Goal: Information Seeking & Learning: Learn about a topic

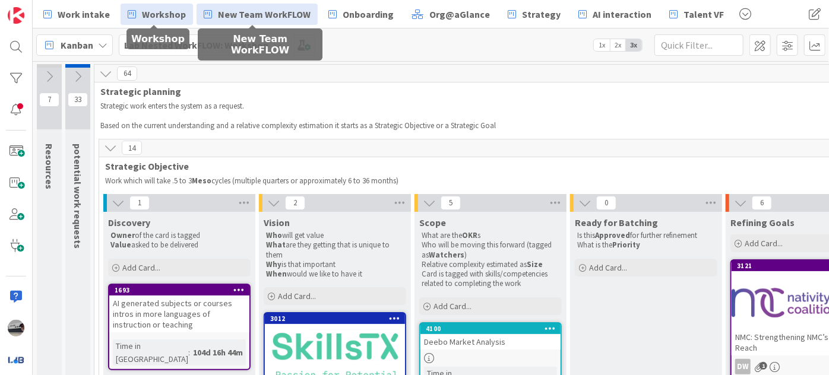
click at [255, 4] on link "New Team WorkFLOW" at bounding box center [256, 14] width 121 height 21
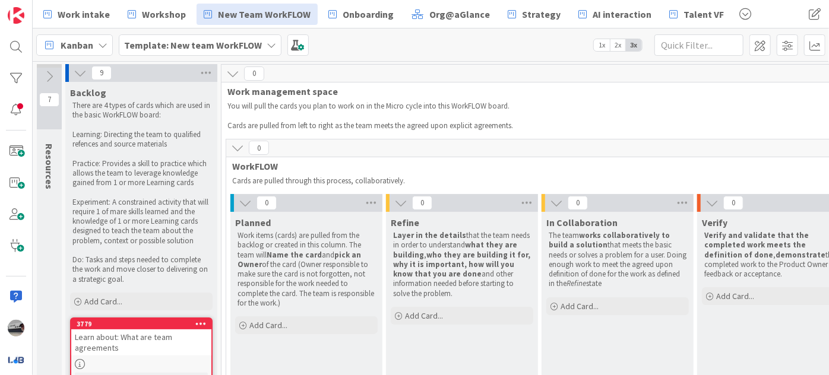
click at [80, 70] on icon at bounding box center [80, 72] width 13 height 13
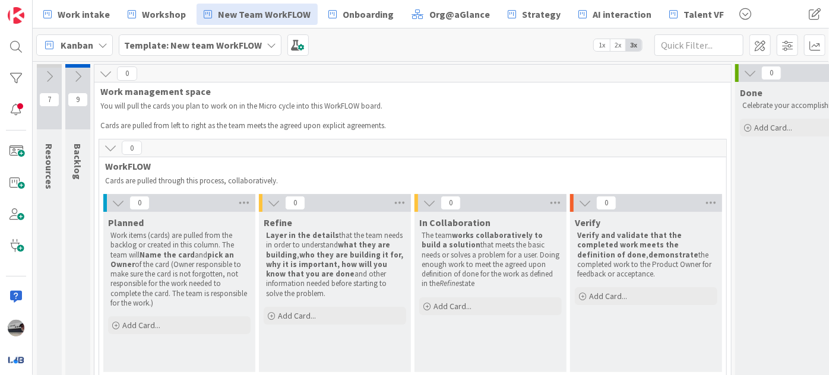
click at [117, 204] on icon at bounding box center [118, 202] width 13 height 13
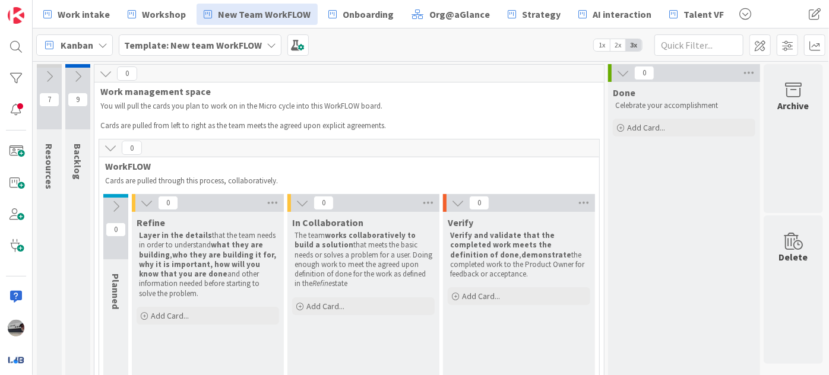
click at [143, 202] on icon at bounding box center [146, 202] width 13 height 13
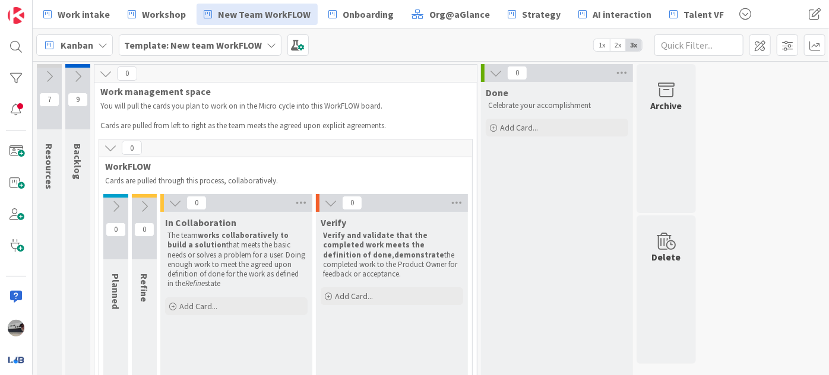
click at [174, 203] on icon at bounding box center [175, 202] width 13 height 13
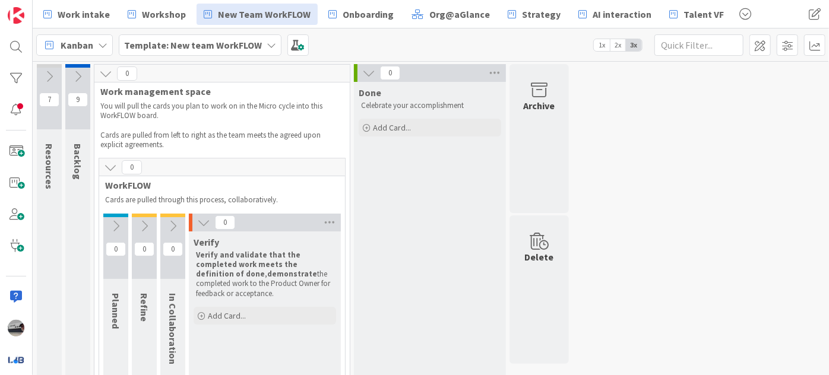
click at [205, 225] on icon at bounding box center [203, 222] width 13 height 13
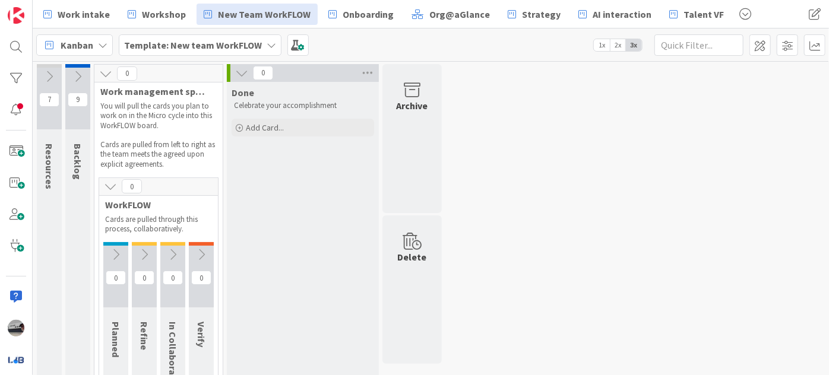
click at [237, 71] on icon at bounding box center [241, 72] width 13 height 13
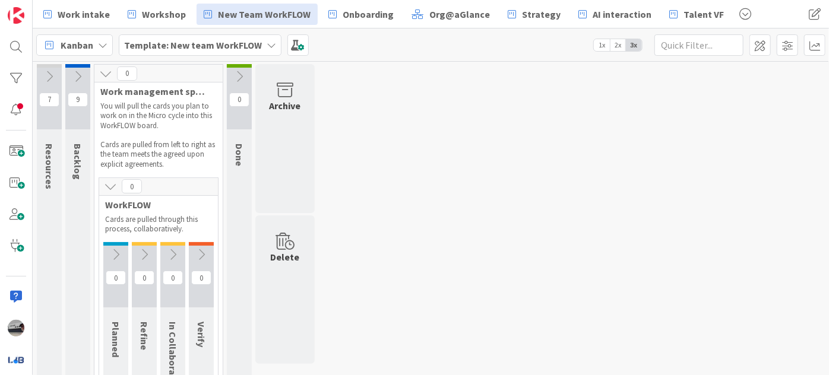
click at [52, 71] on icon at bounding box center [49, 76] width 13 height 13
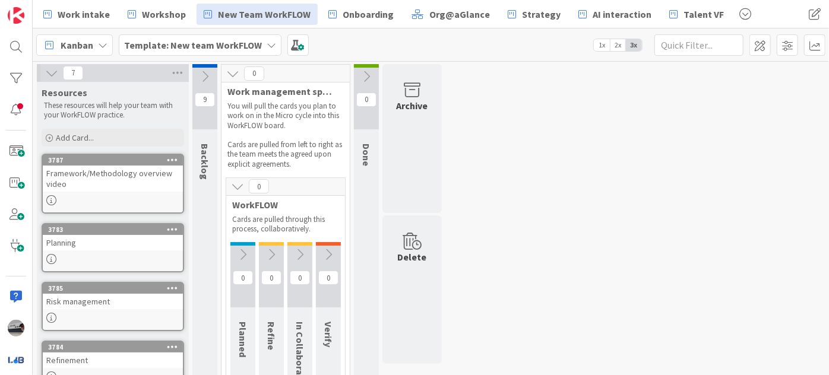
click at [49, 74] on icon at bounding box center [51, 72] width 13 height 13
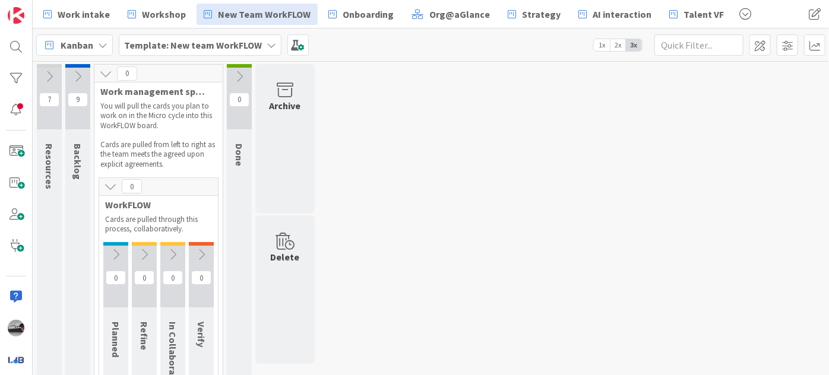
click at [81, 75] on icon at bounding box center [77, 76] width 13 height 13
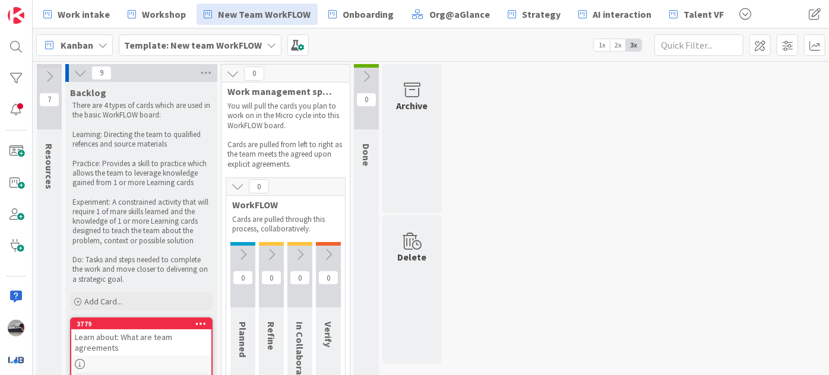
click at [243, 250] on icon at bounding box center [242, 254] width 13 height 13
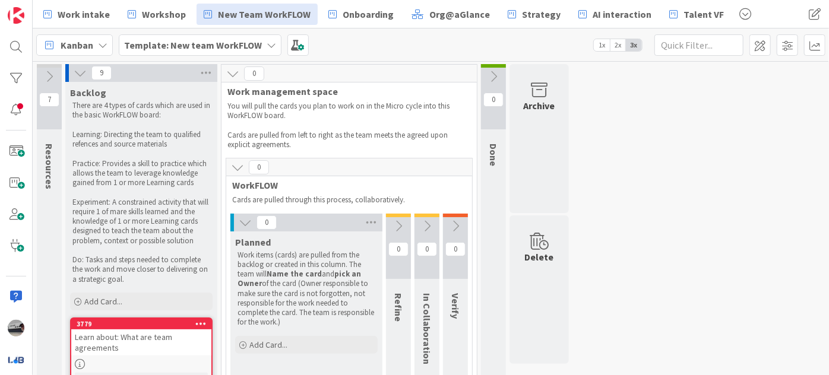
click at [398, 220] on icon at bounding box center [398, 226] width 13 height 13
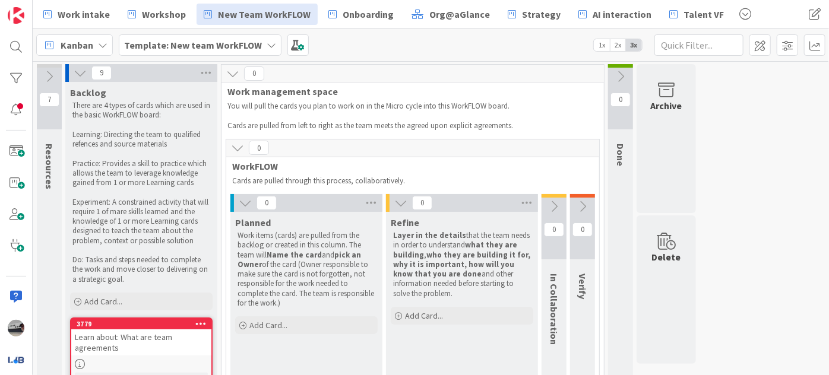
click at [551, 202] on icon at bounding box center [553, 206] width 13 height 13
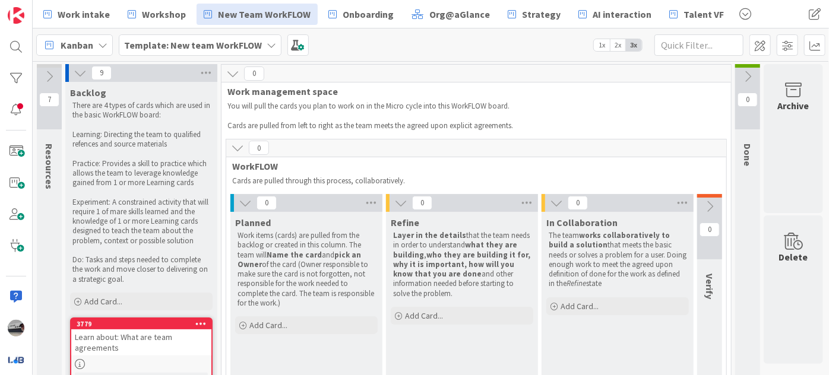
scroll to position [0, 5]
click at [707, 200] on icon at bounding box center [709, 206] width 13 height 13
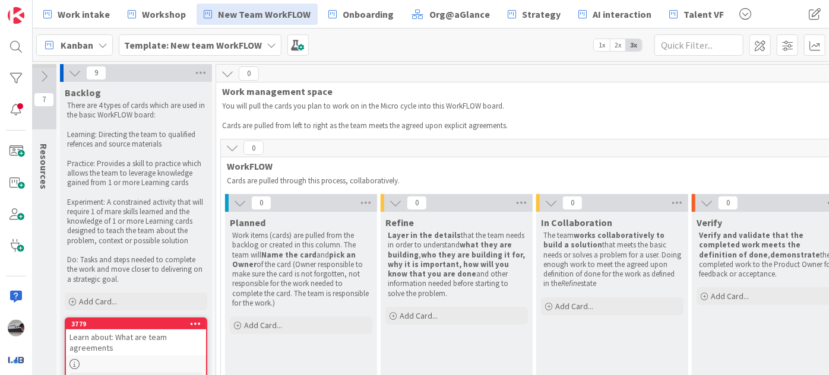
scroll to position [0, 132]
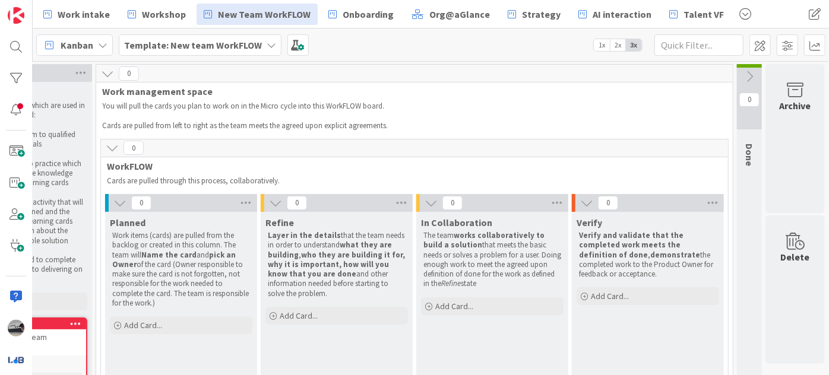
click at [742, 76] on icon at bounding box center [748, 76] width 13 height 13
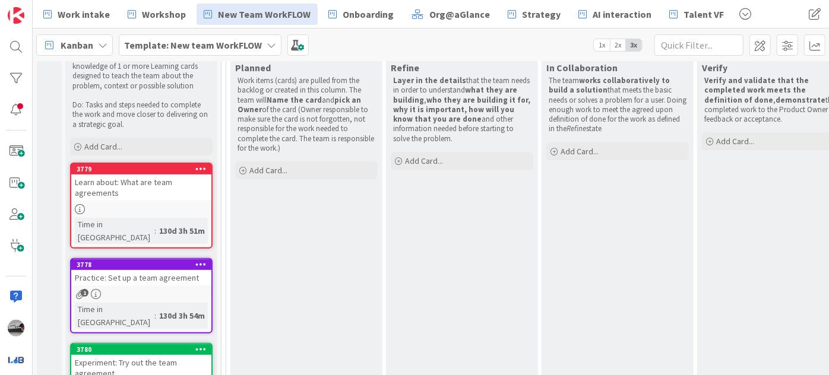
scroll to position [0, 0]
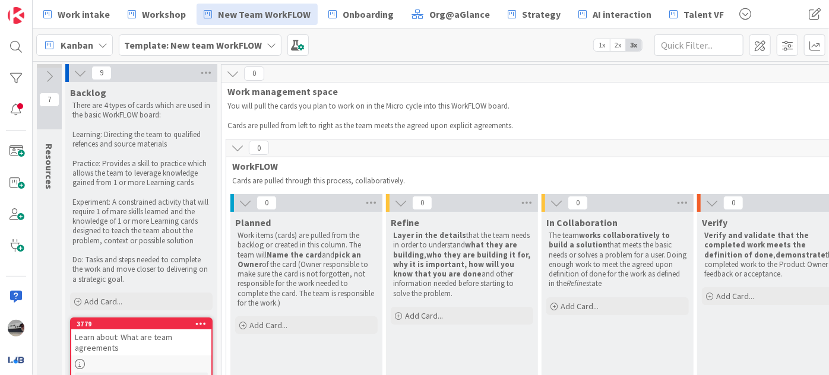
click at [75, 72] on icon at bounding box center [80, 72] width 13 height 13
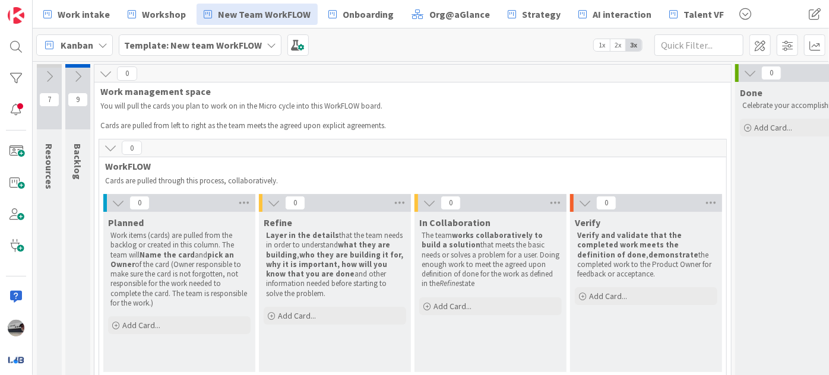
click at [112, 196] on icon at bounding box center [118, 202] width 13 height 13
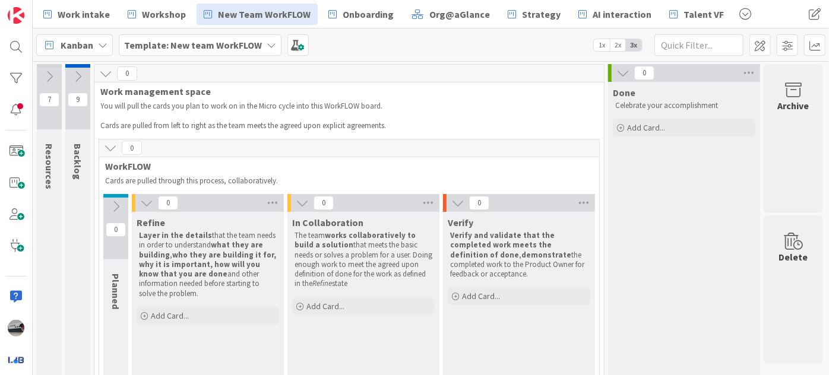
click at [148, 199] on icon at bounding box center [146, 202] width 13 height 13
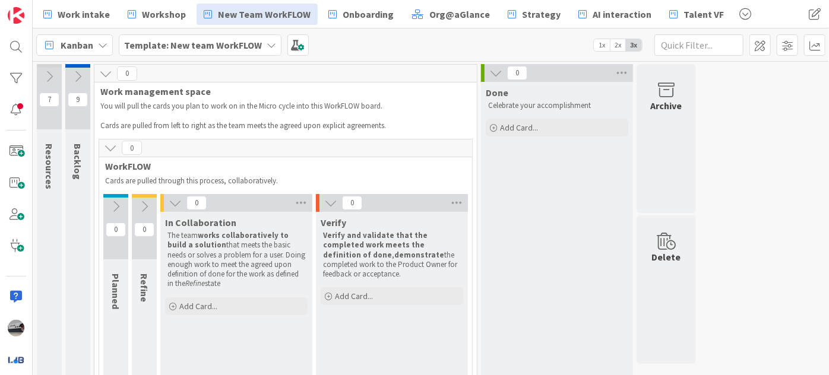
click at [167, 201] on button at bounding box center [174, 202] width 15 height 15
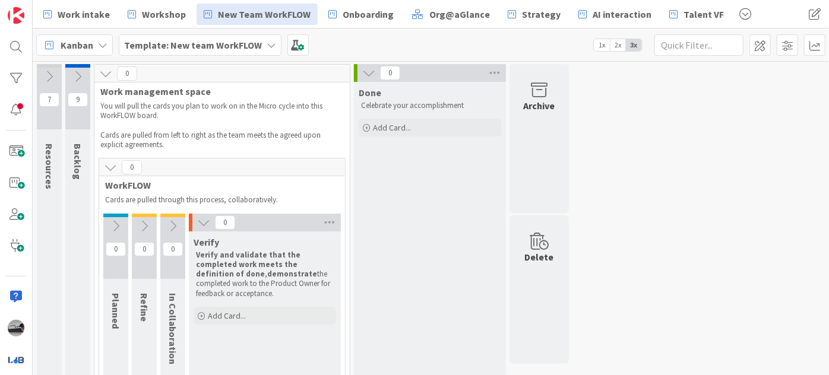
click at [203, 221] on icon at bounding box center [203, 222] width 13 height 13
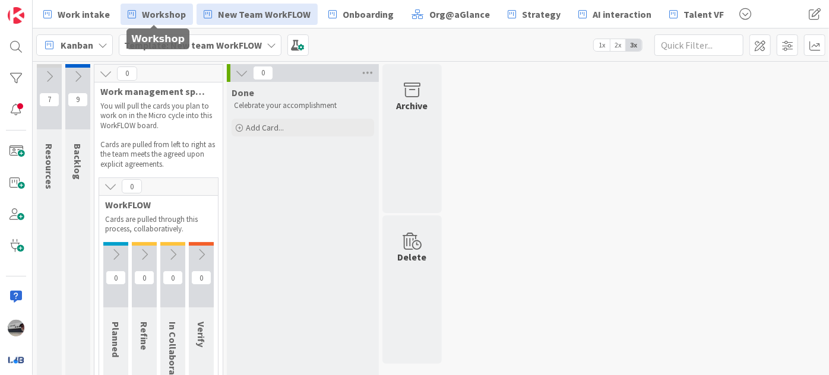
click at [148, 12] on span "Workshop" at bounding box center [164, 14] width 44 height 14
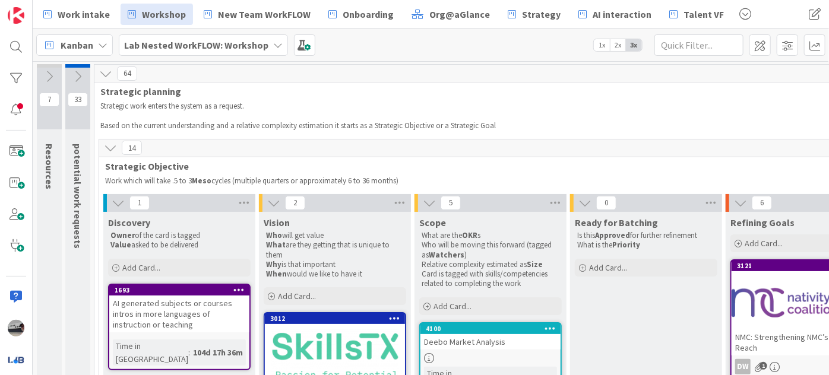
click at [119, 201] on icon at bounding box center [118, 202] width 13 height 13
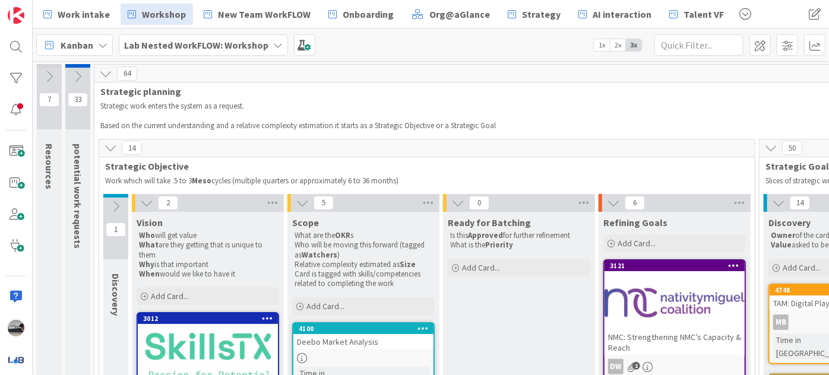
click at [141, 201] on icon at bounding box center [146, 202] width 13 height 13
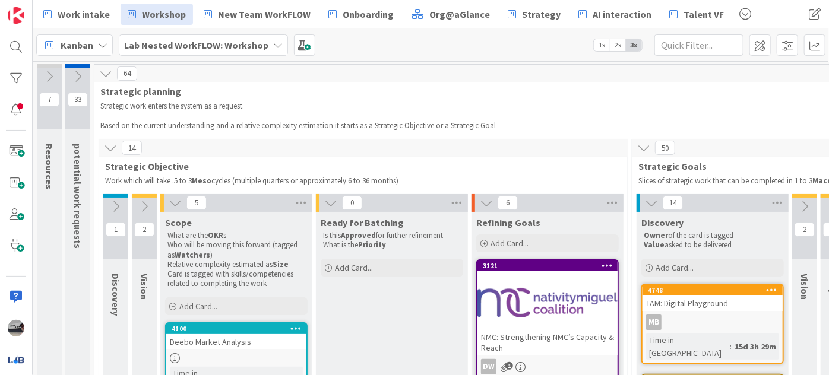
click at [166, 202] on div "5" at bounding box center [236, 203] width 152 height 18
click at [176, 199] on icon at bounding box center [175, 202] width 13 height 13
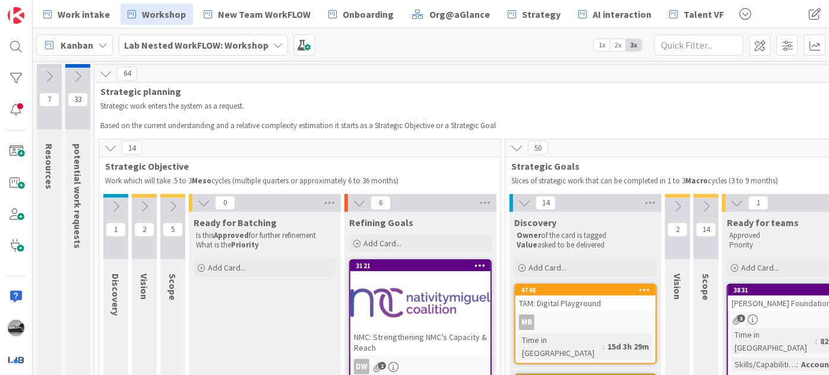
click at [196, 201] on button at bounding box center [203, 202] width 15 height 15
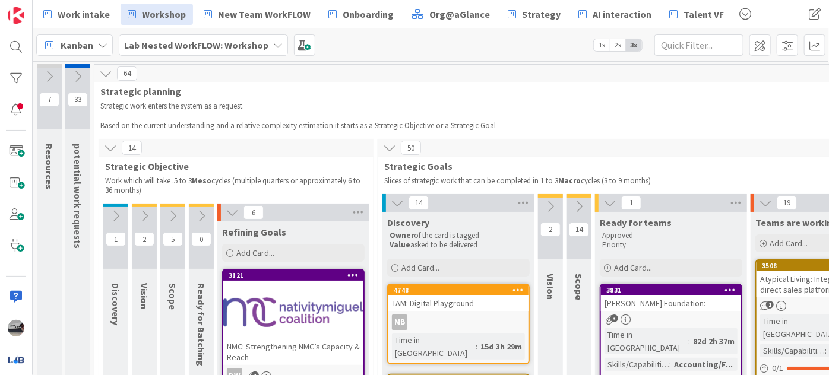
click at [229, 213] on icon at bounding box center [232, 212] width 13 height 13
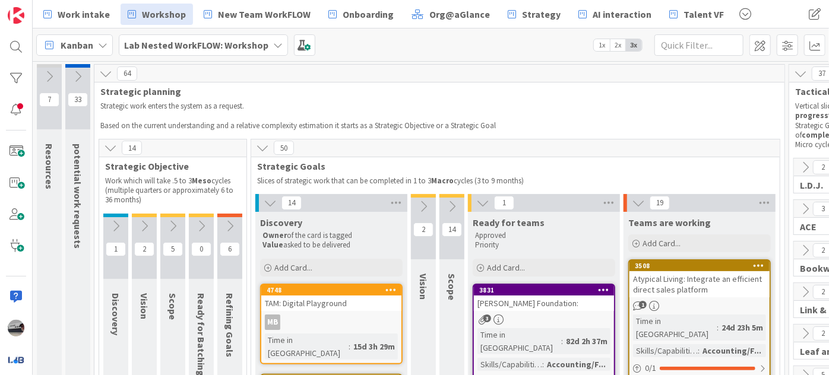
click at [271, 201] on icon at bounding box center [270, 202] width 13 height 13
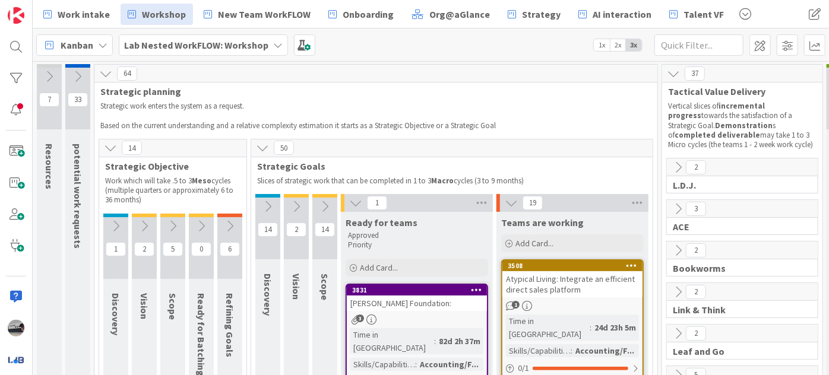
click at [359, 204] on icon at bounding box center [355, 202] width 13 height 13
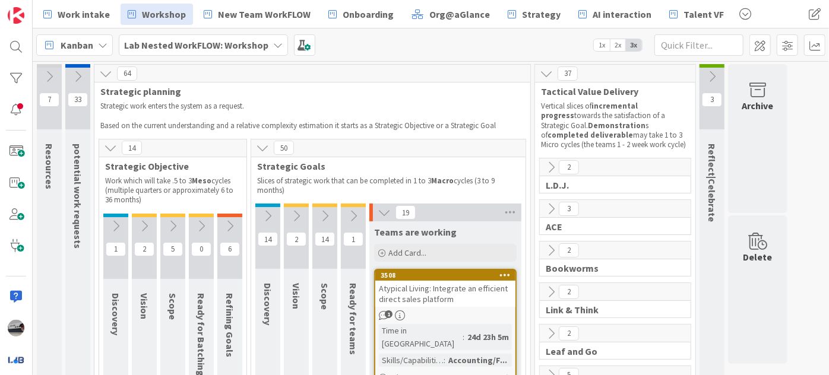
click at [385, 214] on icon at bounding box center [383, 212] width 13 height 13
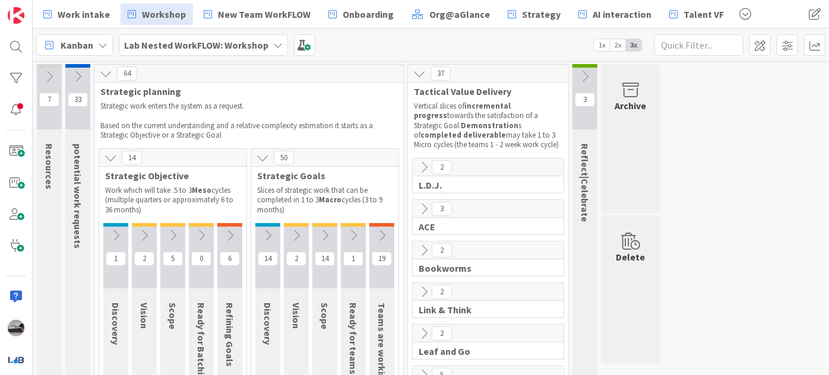
click at [107, 154] on icon at bounding box center [110, 157] width 13 height 13
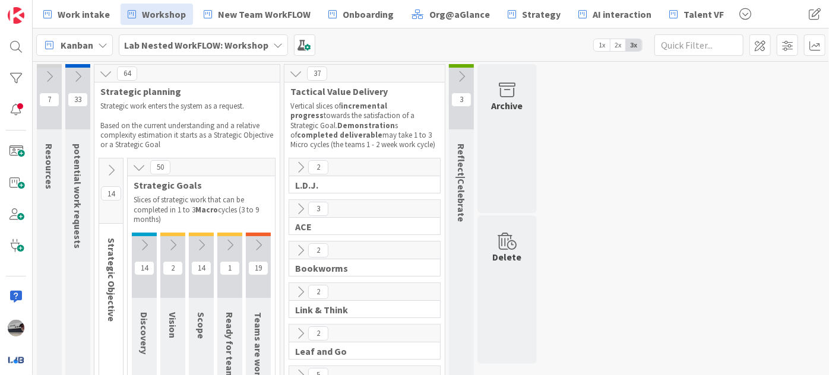
click at [136, 168] on icon at bounding box center [138, 167] width 13 height 13
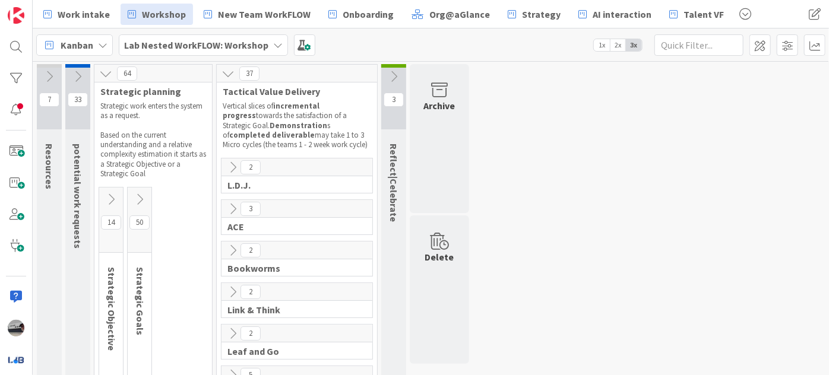
click at [107, 67] on icon at bounding box center [105, 73] width 13 height 13
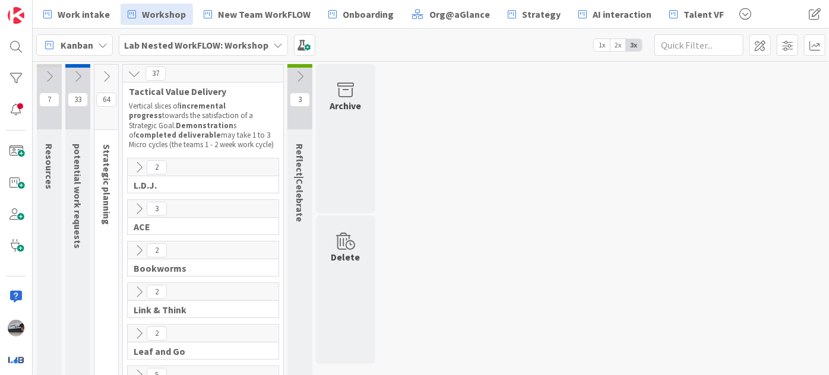
click at [134, 74] on icon at bounding box center [134, 73] width 13 height 13
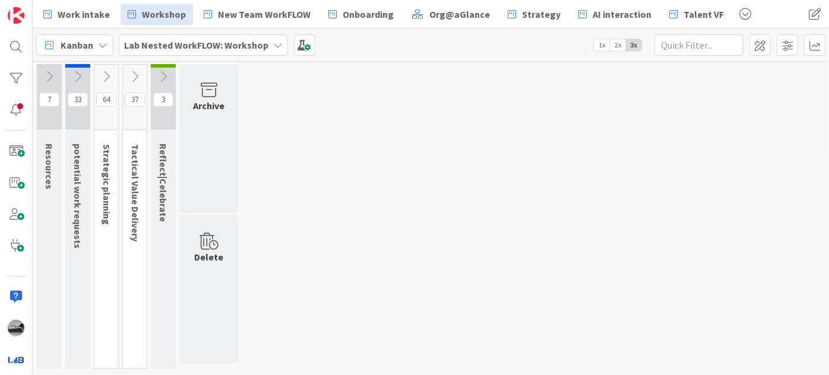
click at [50, 71] on icon at bounding box center [49, 76] width 13 height 13
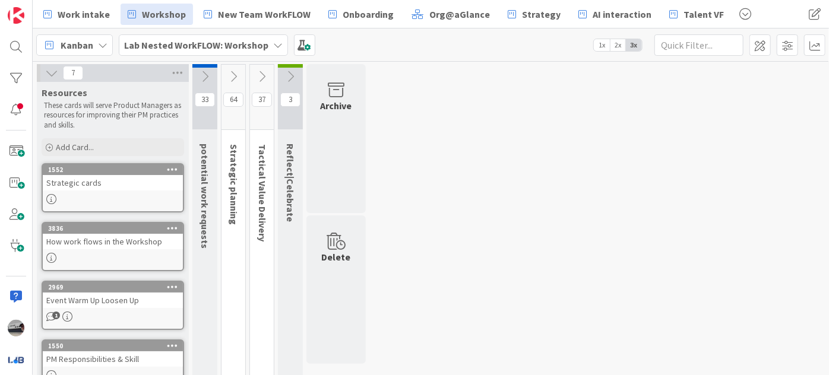
click at [46, 64] on div "7" at bounding box center [113, 73] width 152 height 18
click at [47, 73] on icon at bounding box center [51, 72] width 13 height 13
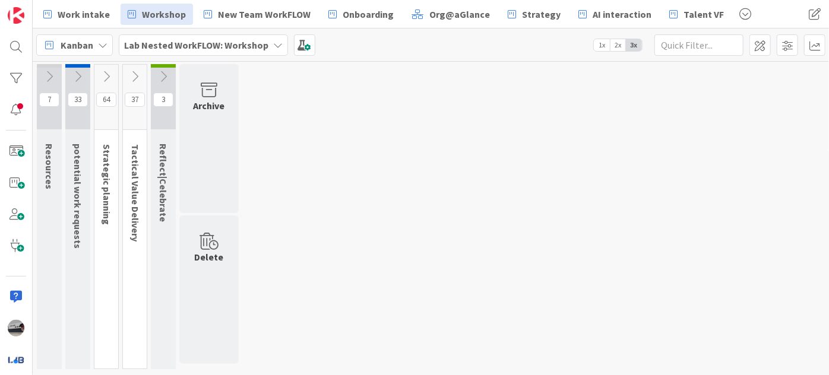
click at [79, 72] on icon at bounding box center [77, 76] width 13 height 13
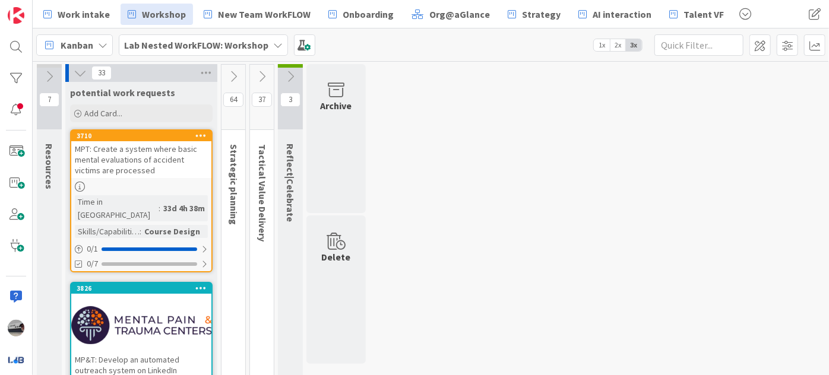
click at [79, 72] on icon at bounding box center [80, 72] width 13 height 13
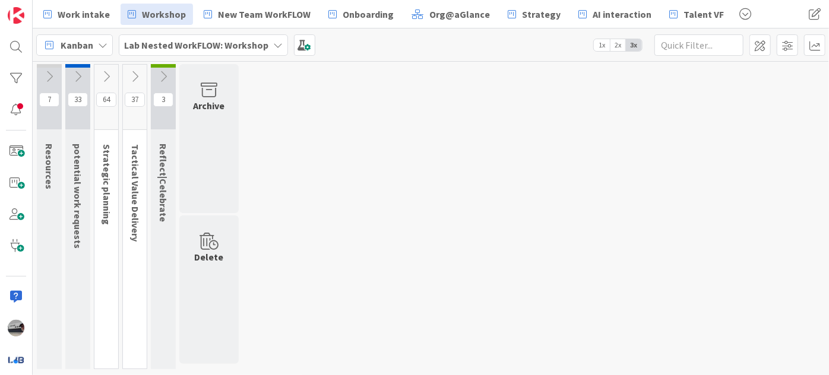
click at [106, 75] on icon at bounding box center [106, 76] width 13 height 13
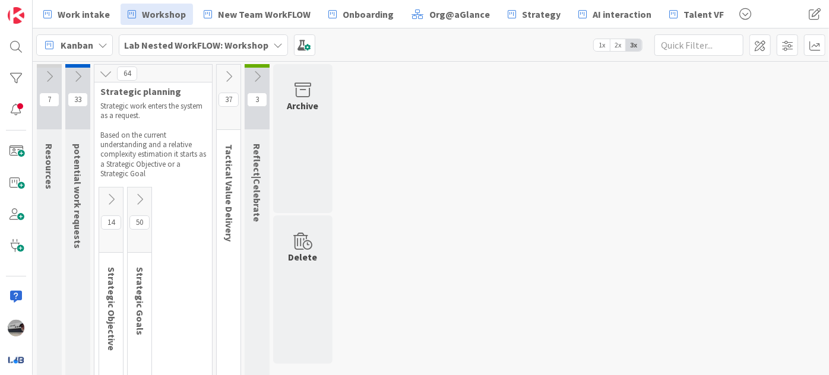
click at [107, 195] on icon at bounding box center [110, 199] width 13 height 13
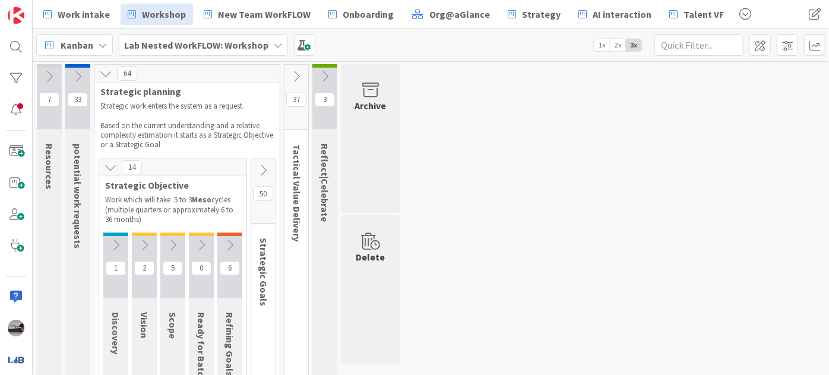
scroll to position [77, 0]
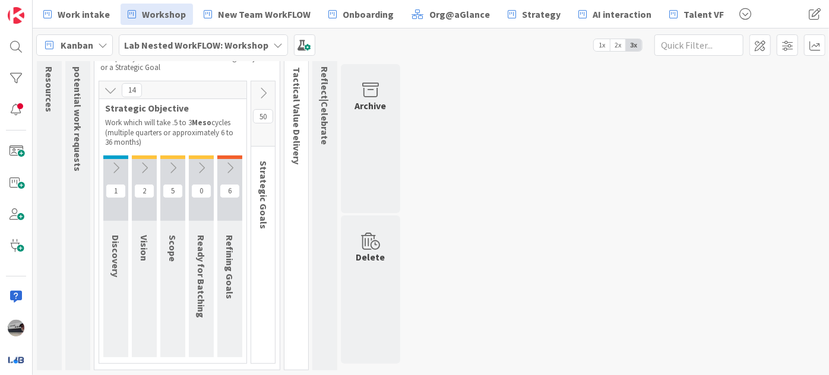
click at [231, 165] on icon at bounding box center [229, 167] width 13 height 13
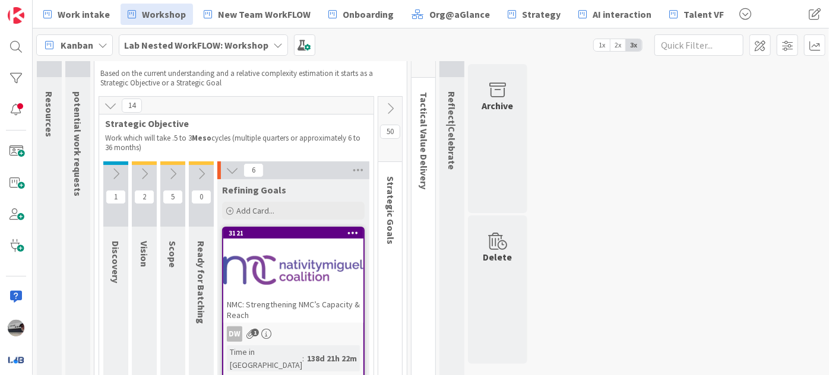
scroll to position [28, 0]
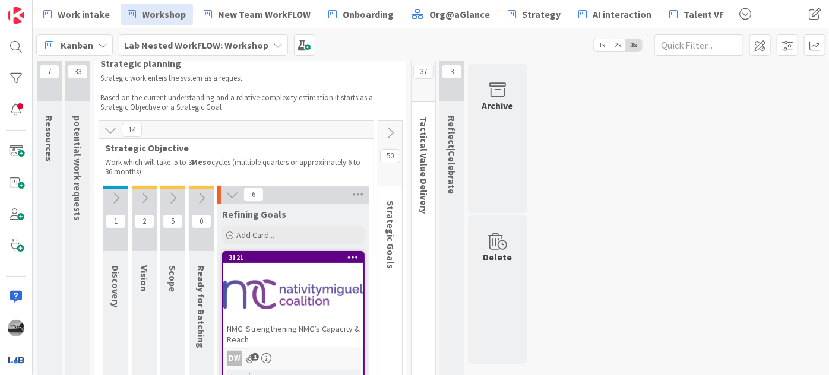
click at [388, 135] on icon at bounding box center [389, 132] width 13 height 13
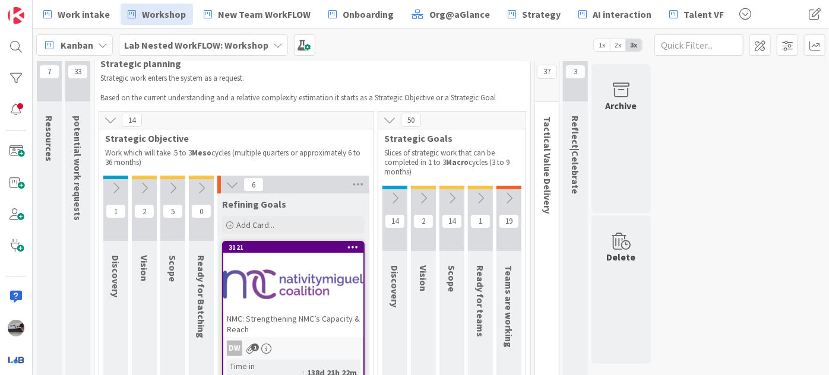
click at [469, 201] on button at bounding box center [480, 198] width 25 height 18
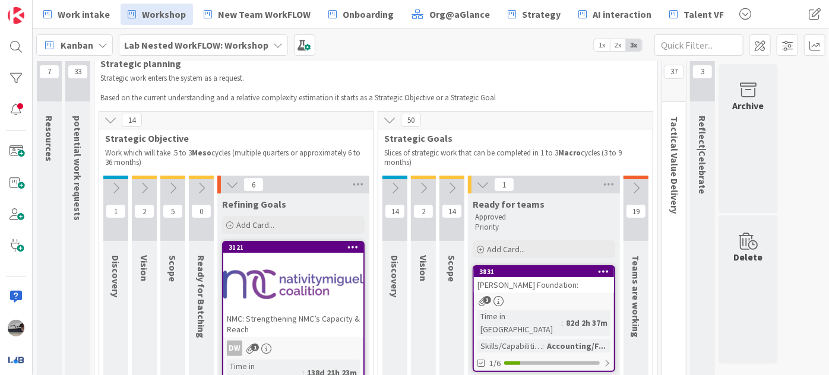
click at [639, 183] on icon at bounding box center [635, 188] width 13 height 13
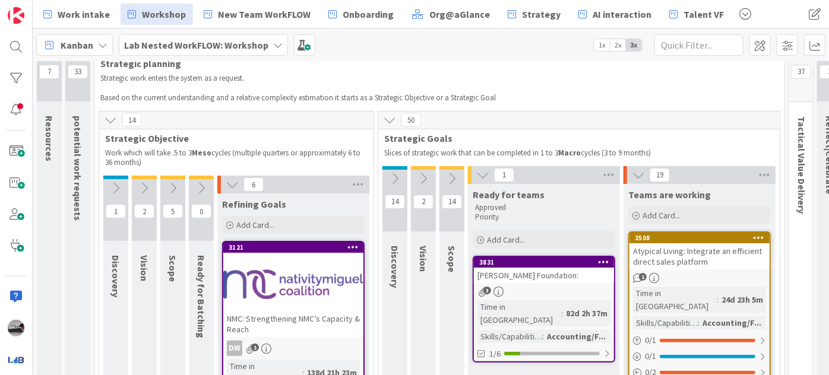
click at [695, 266] on div "Atypical Living: Integrate an efficient direct sales platform" at bounding box center [699, 256] width 140 height 26
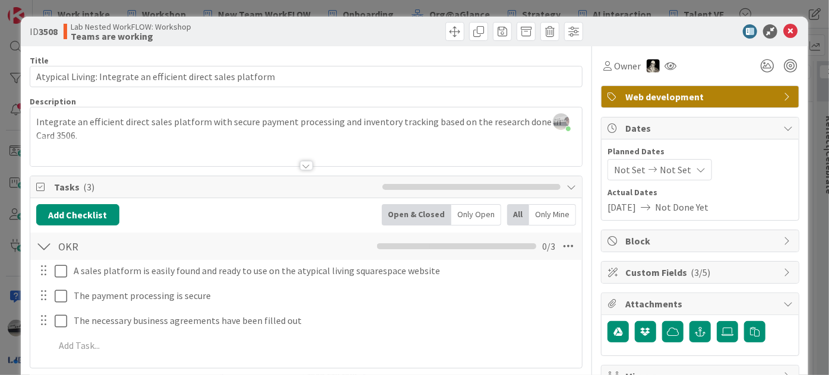
click at [783, 269] on icon at bounding box center [787, 272] width 9 height 9
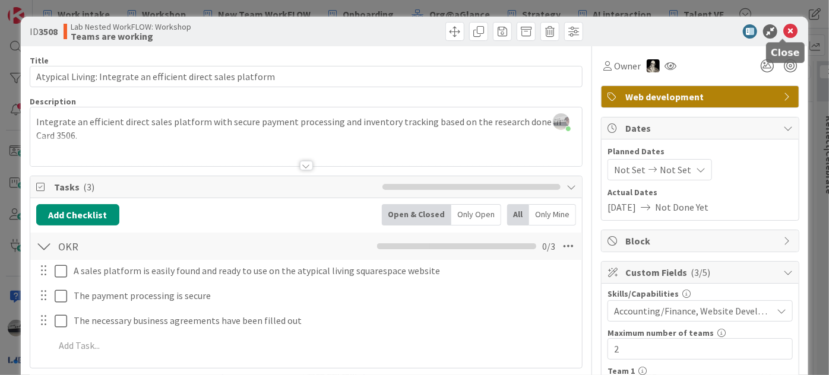
click at [784, 31] on icon at bounding box center [790, 31] width 14 height 14
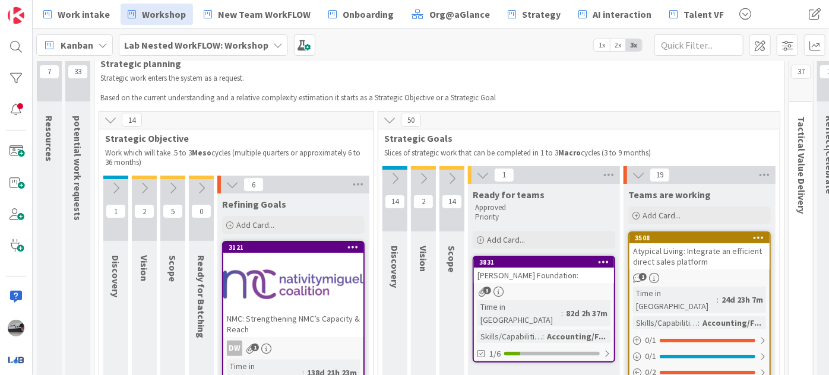
click at [477, 176] on icon at bounding box center [482, 175] width 13 height 13
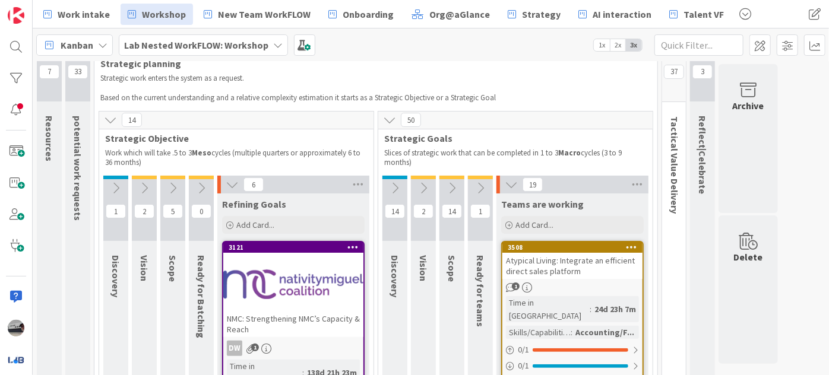
click at [504, 181] on icon at bounding box center [510, 184] width 13 height 13
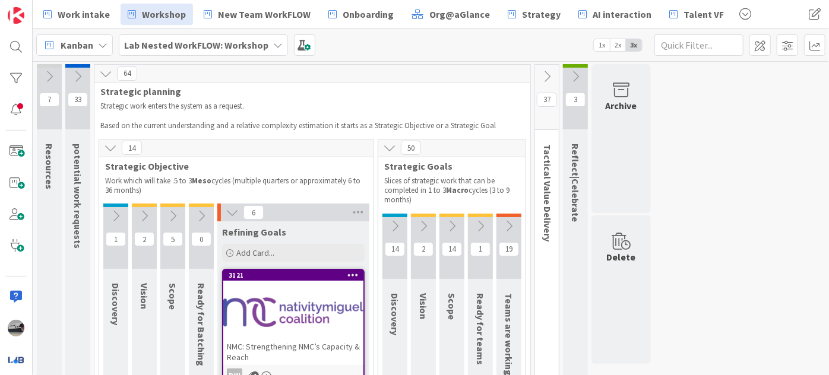
click at [544, 77] on icon at bounding box center [546, 76] width 13 height 13
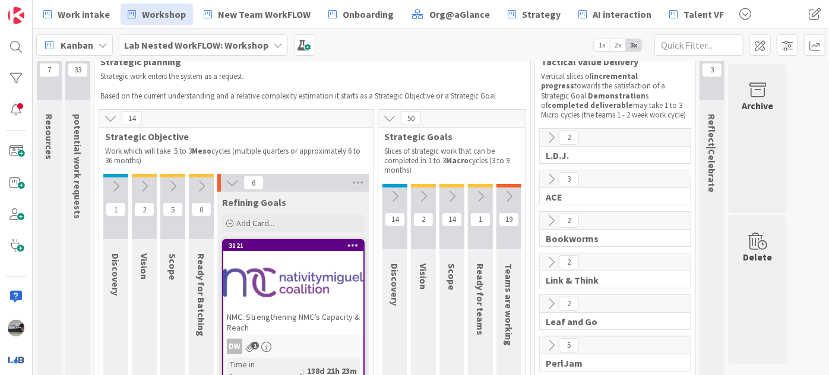
scroll to position [53, 0]
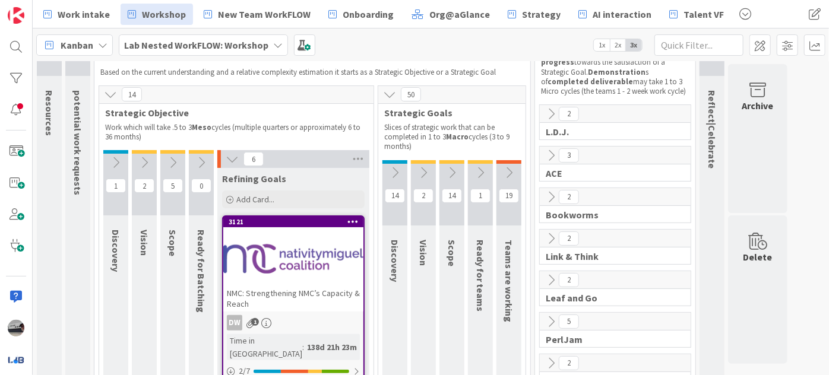
click at [550, 115] on icon at bounding box center [550, 113] width 13 height 13
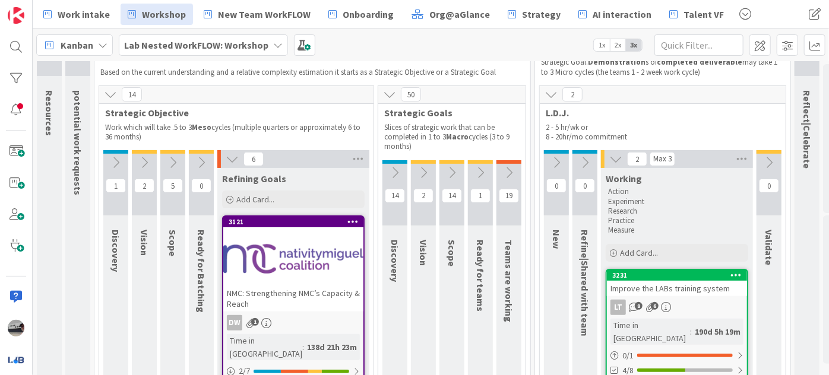
click at [504, 169] on icon at bounding box center [508, 172] width 13 height 13
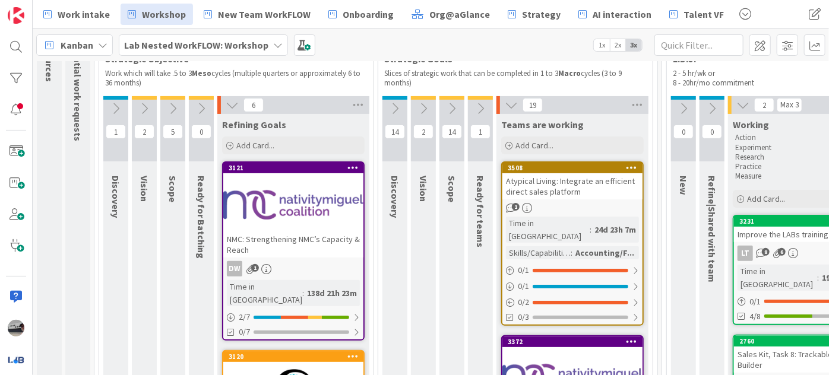
scroll to position [0, 0]
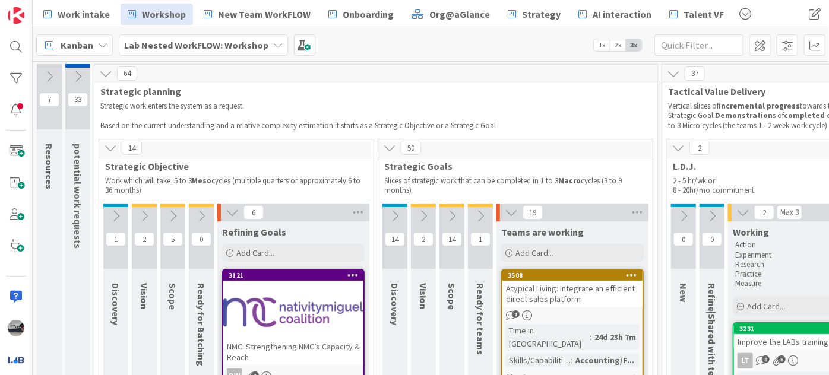
click at [478, 224] on button at bounding box center [480, 216] width 25 height 18
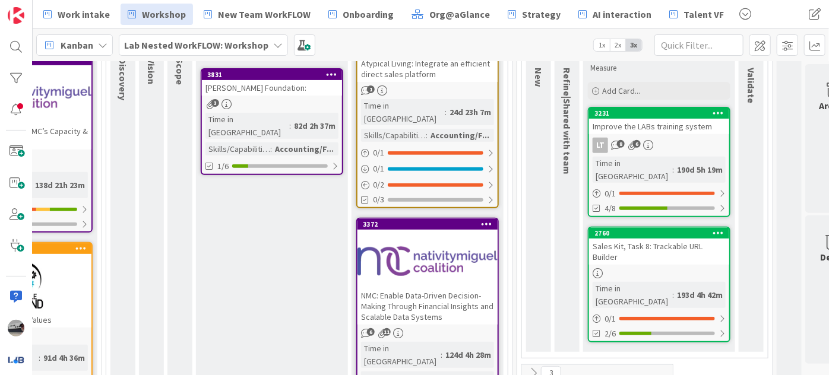
scroll to position [215, 277]
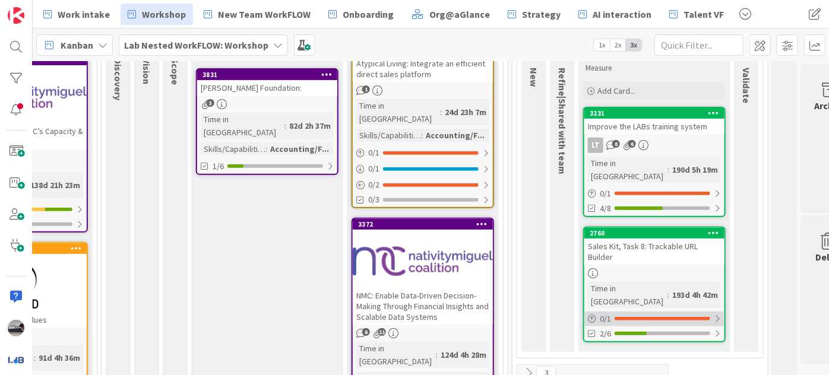
click at [713, 314] on div at bounding box center [716, 318] width 7 height 9
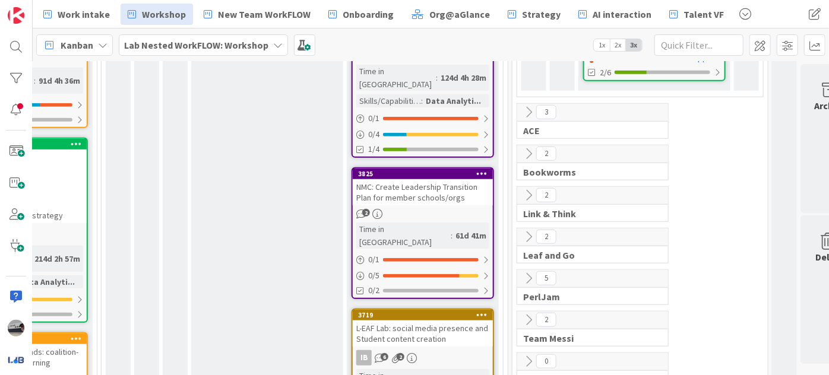
scroll to position [540, 277]
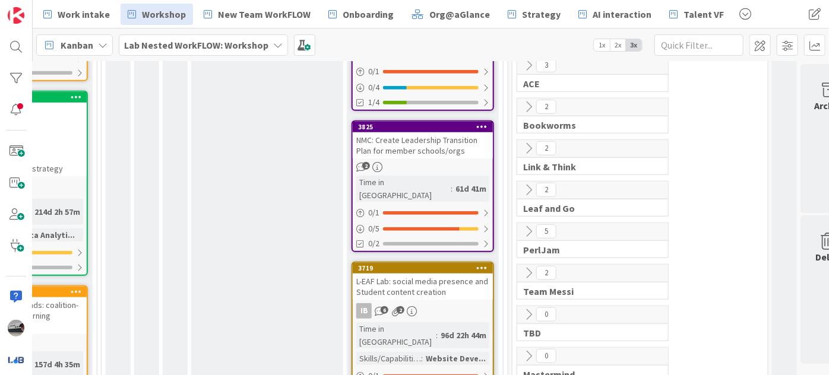
click at [525, 142] on icon at bounding box center [528, 148] width 13 height 13
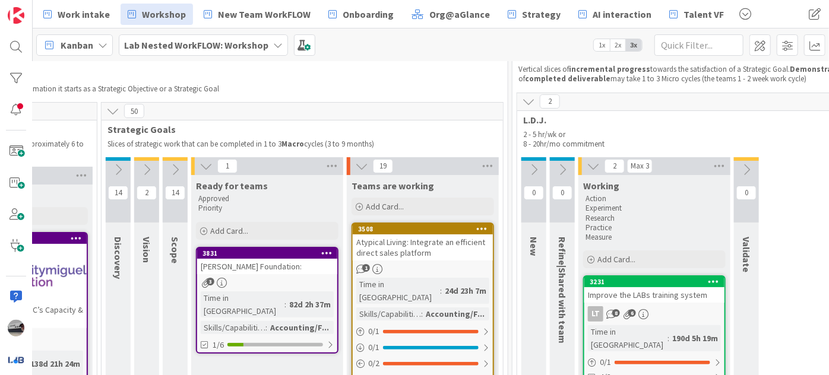
scroll to position [0, 277]
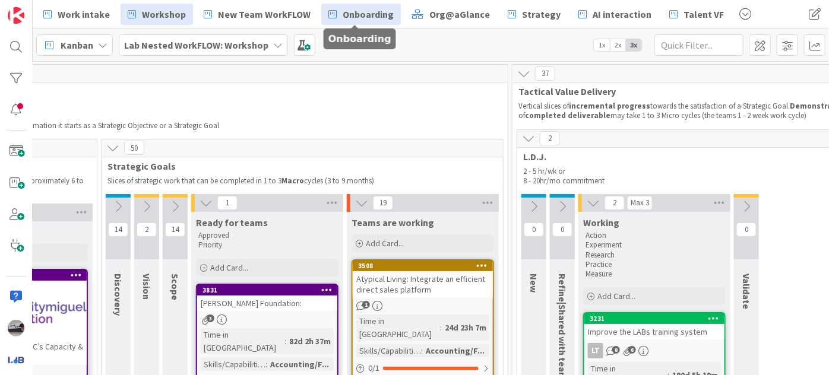
click at [360, 16] on span "Onboarding" at bounding box center [367, 14] width 51 height 14
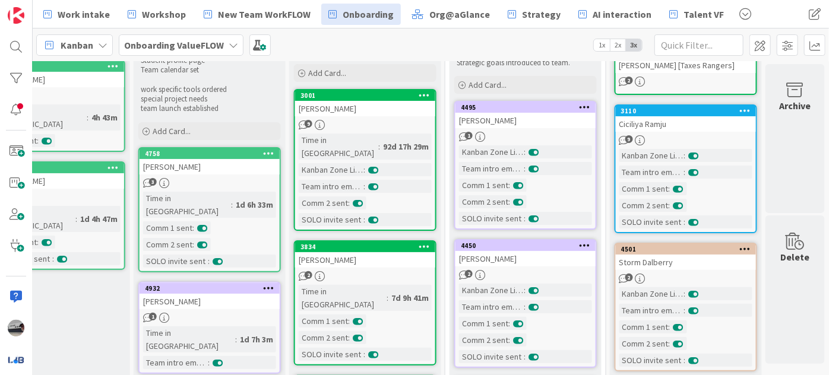
scroll to position [0, 599]
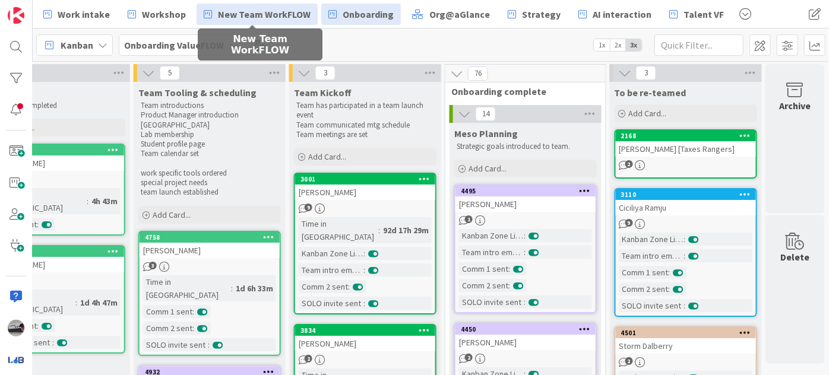
click at [249, 14] on span "New Team WorkFLOW" at bounding box center [264, 14] width 93 height 14
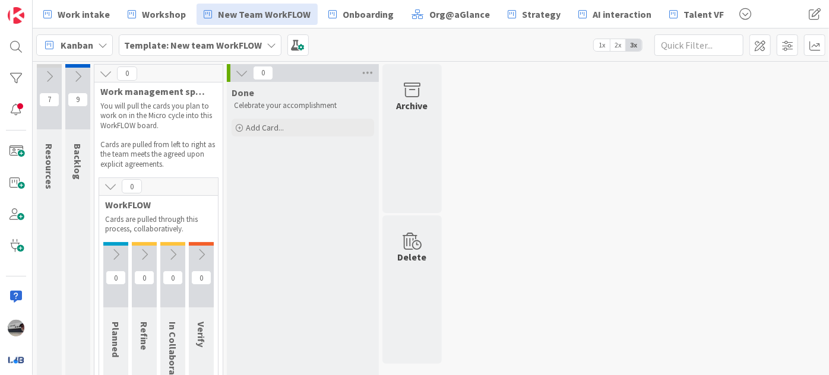
click at [77, 76] on icon at bounding box center [77, 76] width 13 height 13
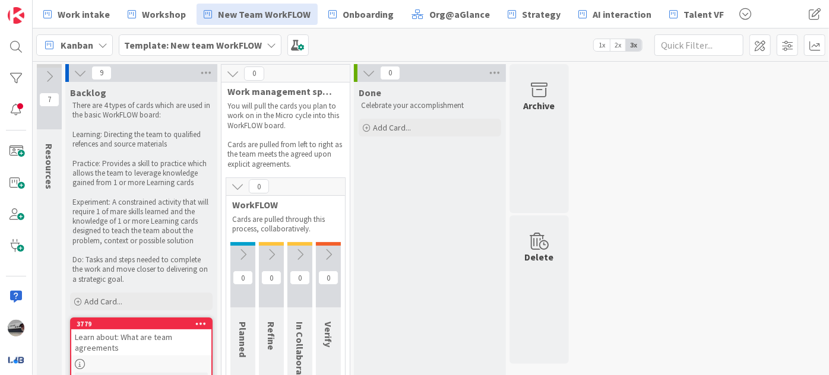
click at [80, 80] on button at bounding box center [79, 72] width 15 height 15
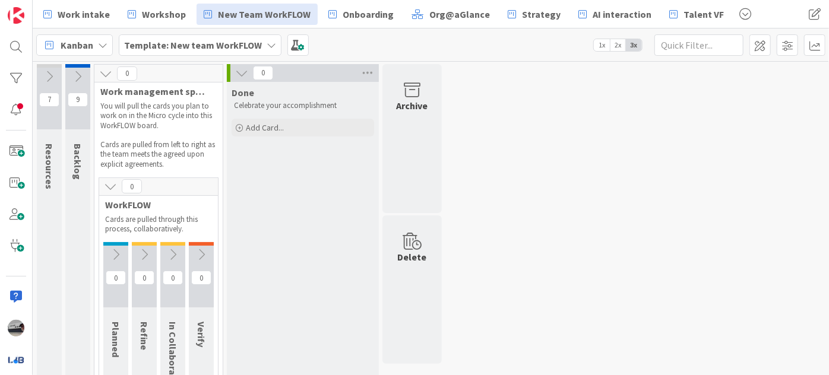
click at [236, 72] on icon at bounding box center [241, 72] width 13 height 13
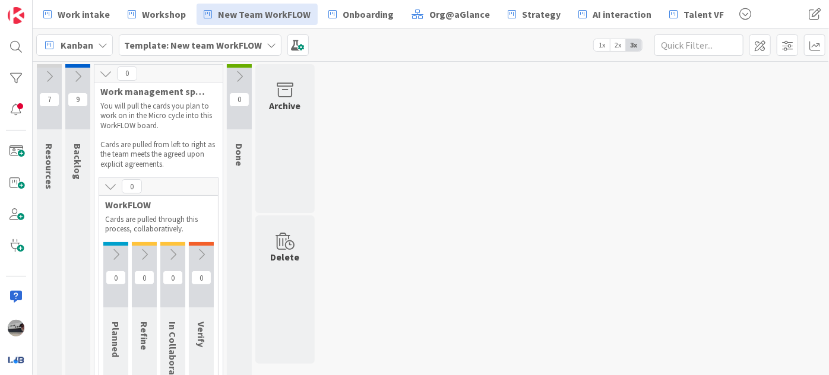
click at [47, 74] on icon at bounding box center [49, 76] width 13 height 13
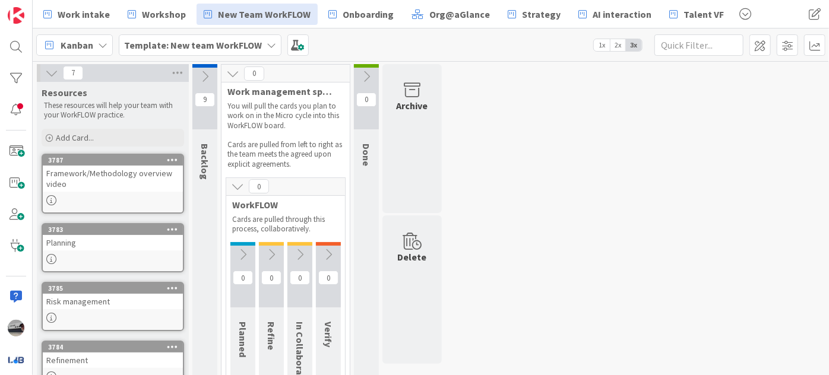
click at [55, 69] on icon at bounding box center [51, 72] width 13 height 13
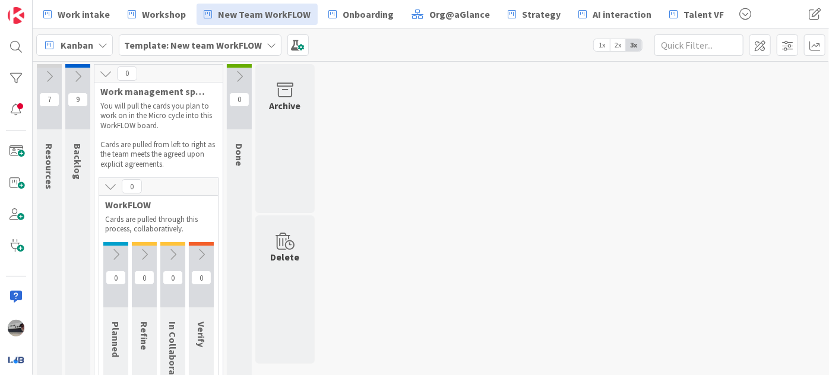
click at [80, 71] on icon at bounding box center [77, 76] width 13 height 13
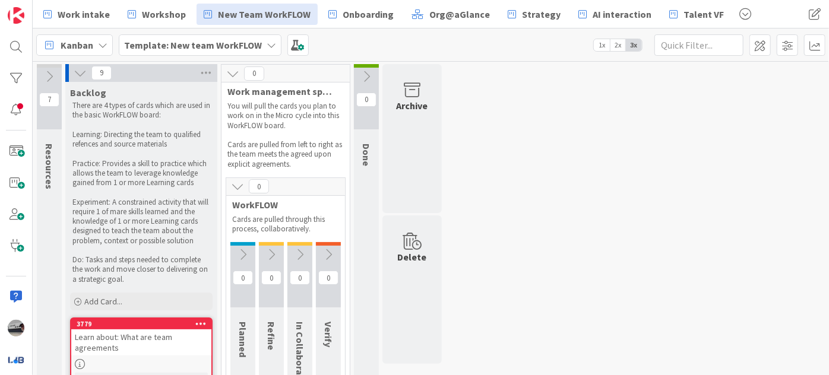
click at [78, 75] on icon at bounding box center [80, 72] width 13 height 13
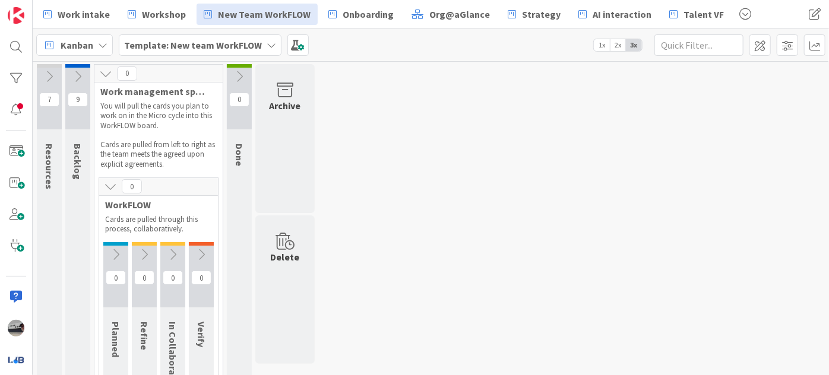
click at [112, 250] on icon at bounding box center [115, 254] width 13 height 13
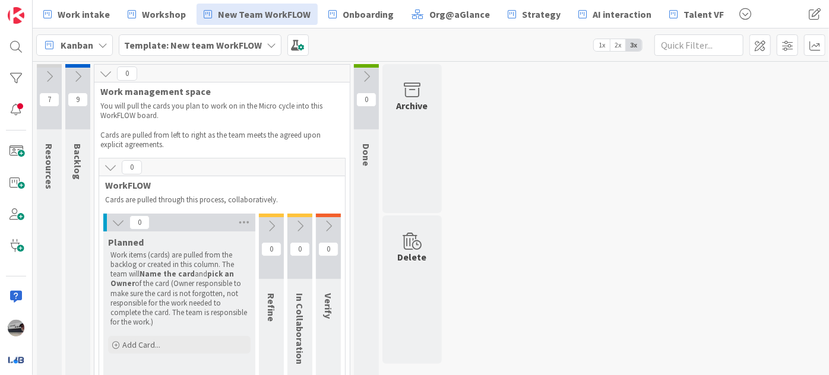
click at [275, 221] on icon at bounding box center [271, 226] width 13 height 13
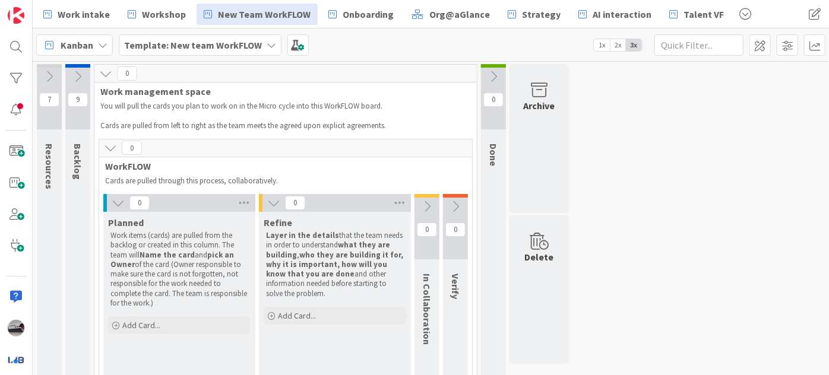
click at [428, 204] on icon at bounding box center [426, 206] width 13 height 13
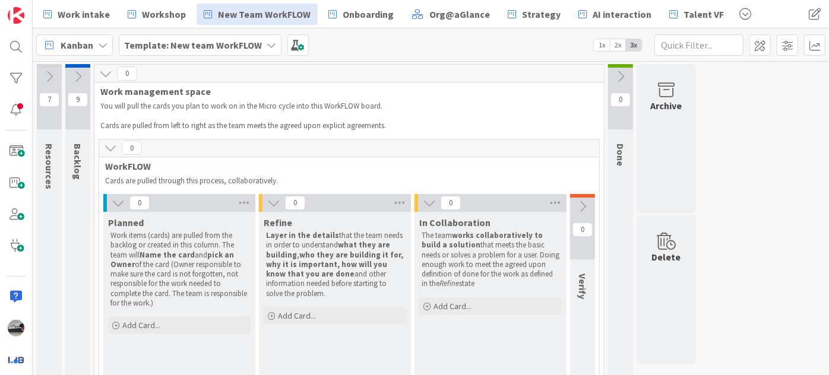
click at [587, 210] on icon at bounding box center [582, 206] width 13 height 13
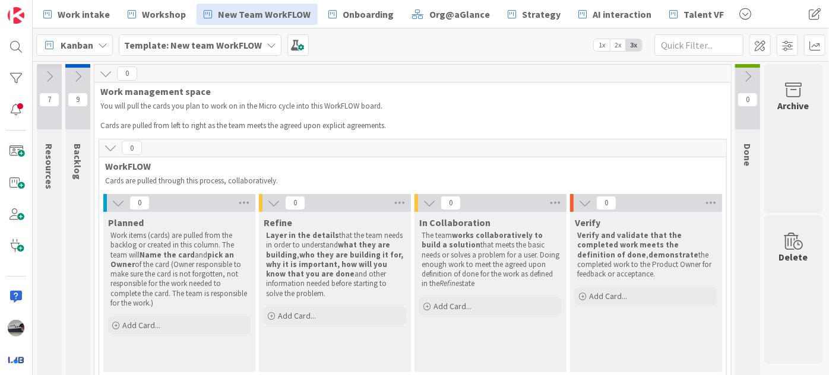
click at [747, 78] on icon at bounding box center [747, 76] width 13 height 13
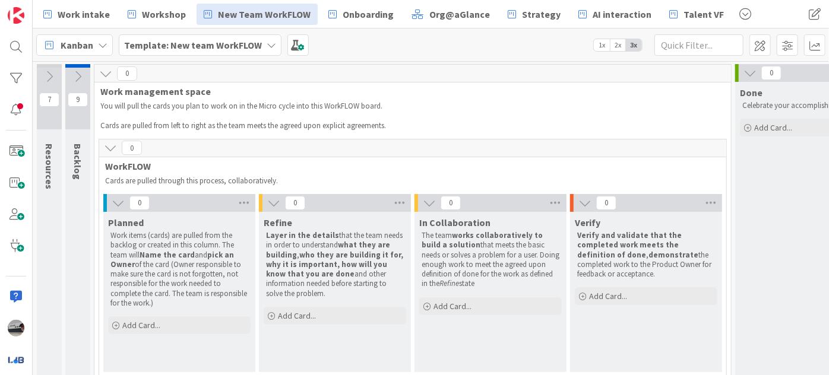
click at [76, 78] on icon at bounding box center [77, 76] width 13 height 13
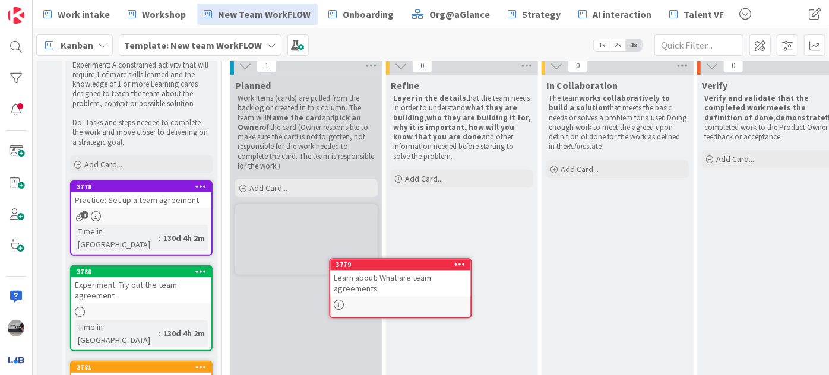
scroll to position [163, 0]
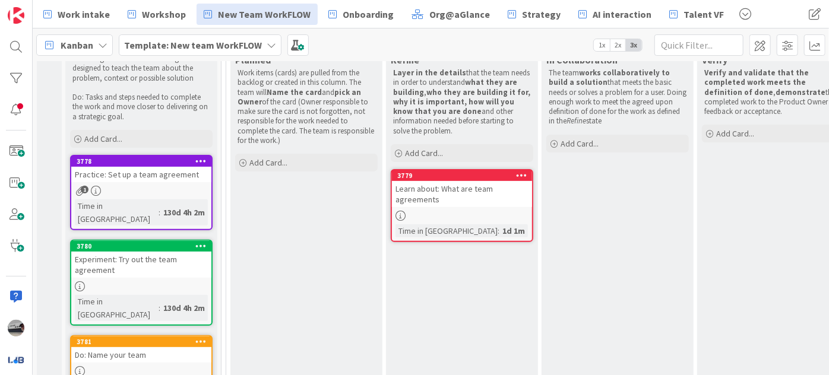
click at [448, 199] on div "Learn about: What are team agreements" at bounding box center [462, 194] width 140 height 26
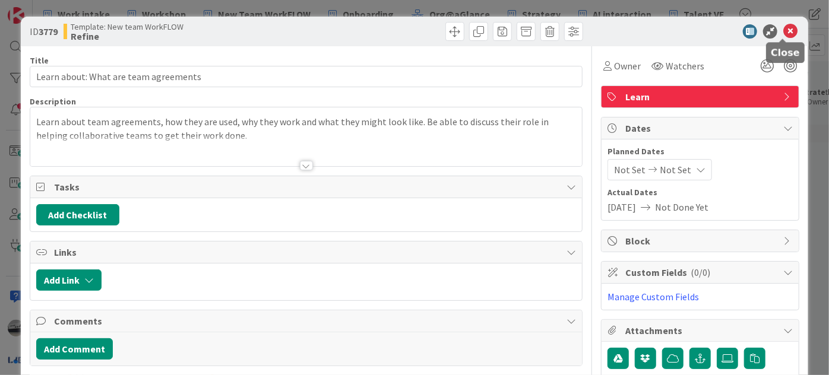
click at [784, 33] on icon at bounding box center [790, 31] width 14 height 14
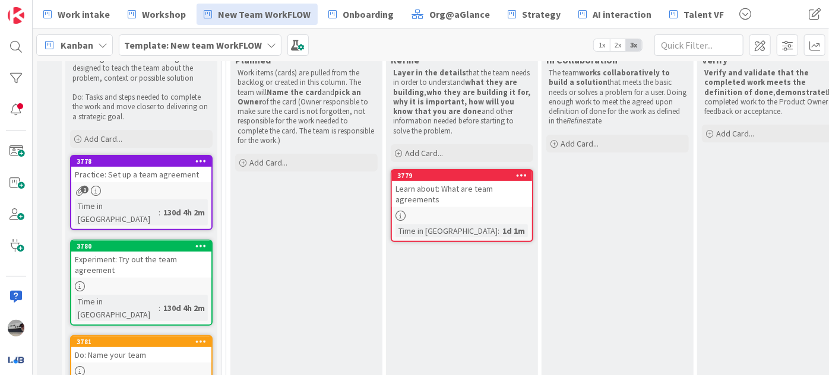
drag, startPoint x: 511, startPoint y: 166, endPoint x: 494, endPoint y: 193, distance: 31.5
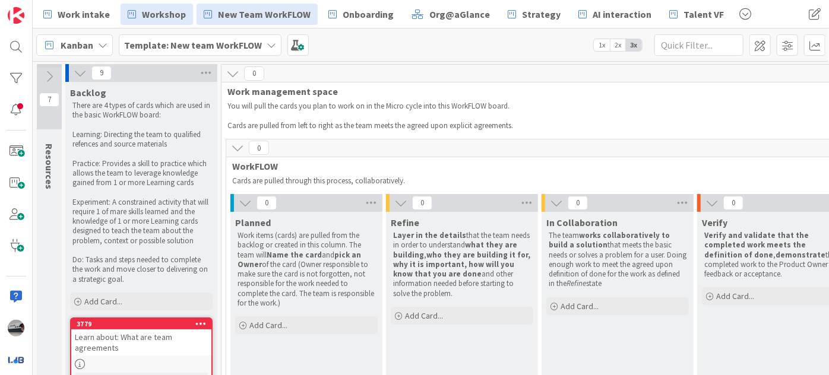
click at [154, 17] on span "Workshop" at bounding box center [164, 14] width 44 height 14
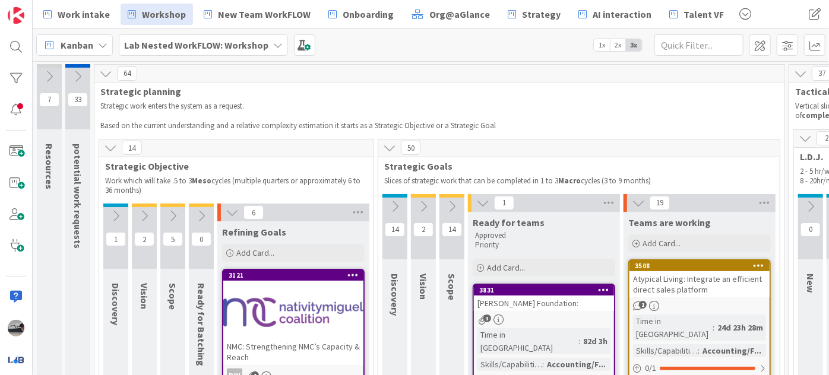
click at [228, 215] on icon at bounding box center [232, 212] width 13 height 13
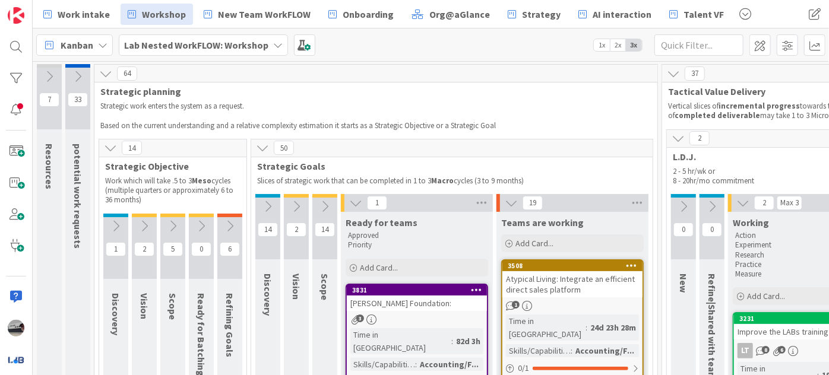
click at [353, 203] on icon at bounding box center [355, 202] width 13 height 13
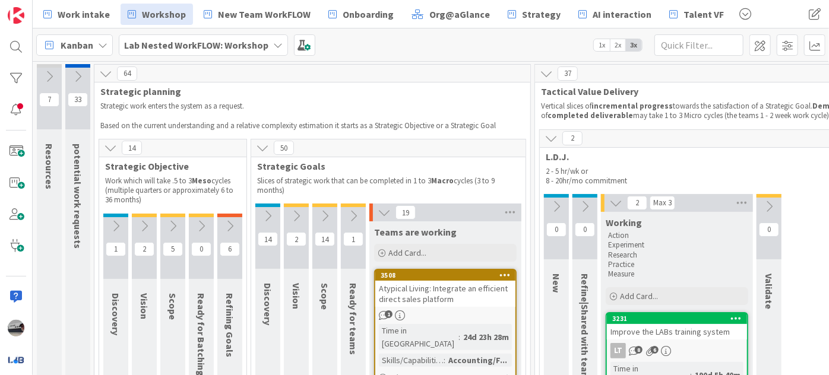
click at [385, 212] on icon at bounding box center [383, 212] width 13 height 13
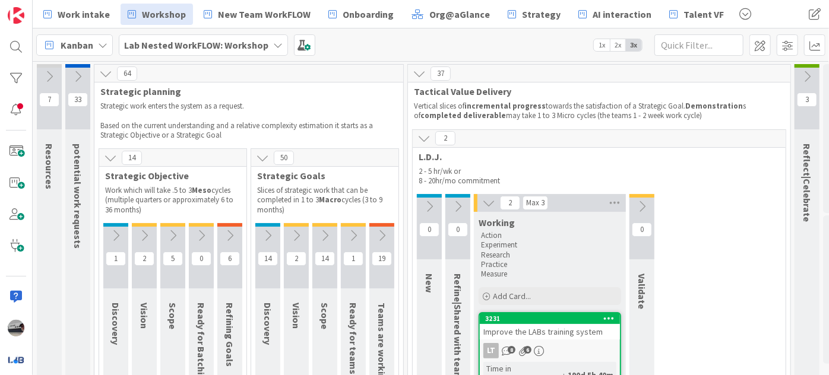
click at [417, 134] on icon at bounding box center [423, 138] width 13 height 13
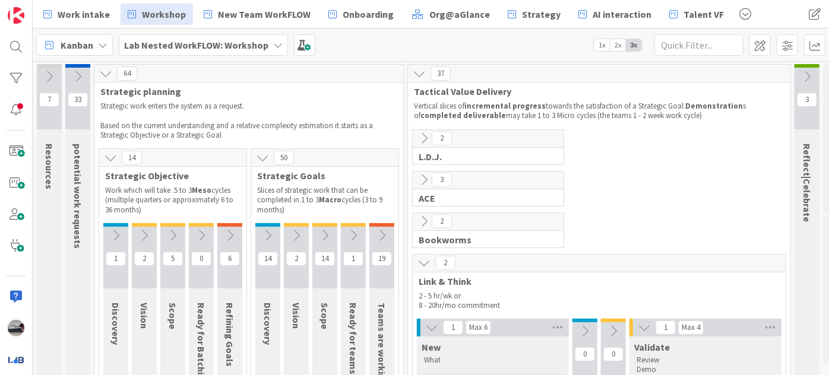
click at [424, 265] on icon at bounding box center [423, 262] width 13 height 13
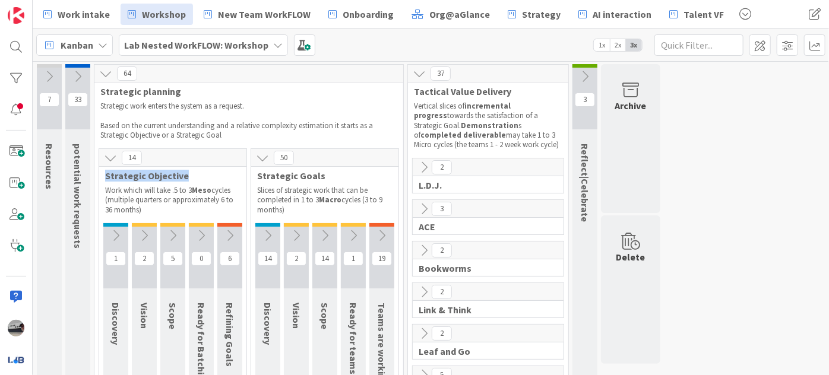
drag, startPoint x: 103, startPoint y: 173, endPoint x: 191, endPoint y: 179, distance: 88.0
click at [191, 179] on div "Strategic Objective" at bounding box center [172, 176] width 147 height 12
drag, startPoint x: 255, startPoint y: 173, endPoint x: 321, endPoint y: 176, distance: 66.5
click at [321, 176] on div "Strategic Goals" at bounding box center [324, 176] width 147 height 12
click at [50, 75] on icon at bounding box center [49, 76] width 13 height 13
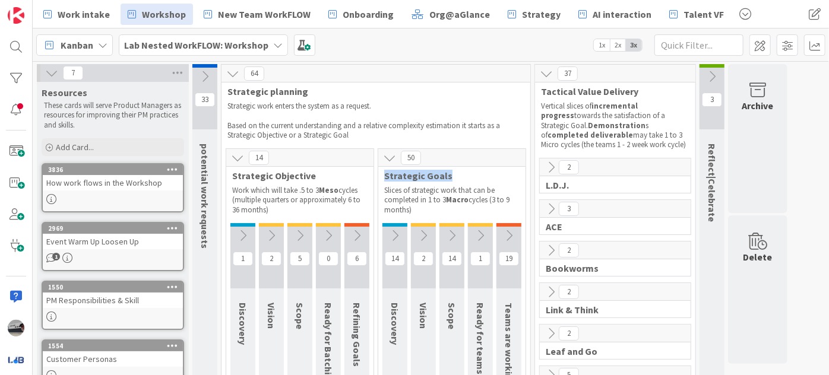
click at [47, 73] on icon at bounding box center [51, 72] width 13 height 13
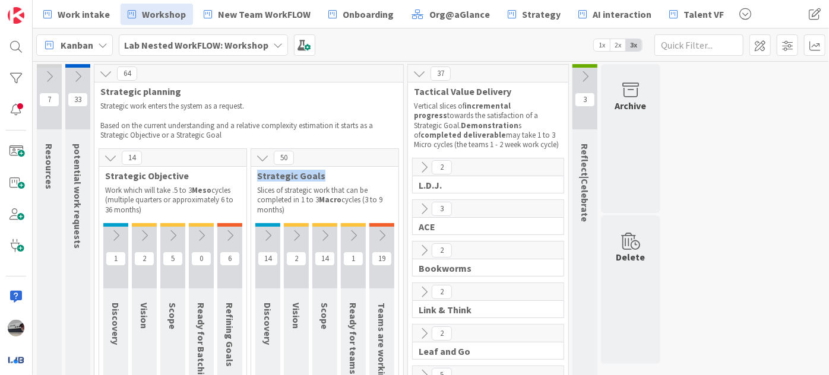
click at [77, 77] on icon at bounding box center [77, 76] width 13 height 13
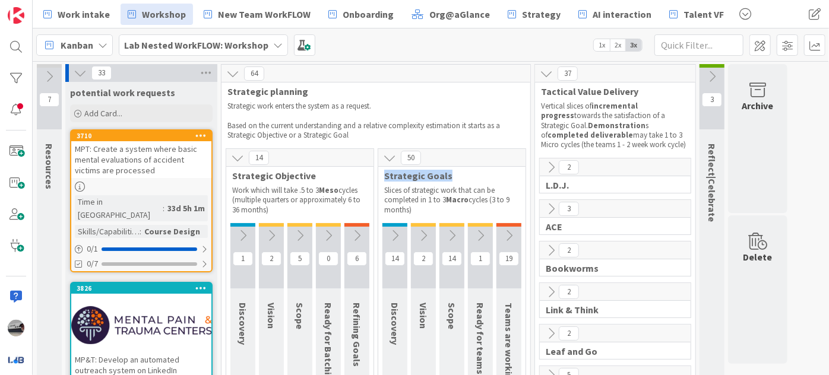
click at [82, 73] on icon at bounding box center [80, 72] width 13 height 13
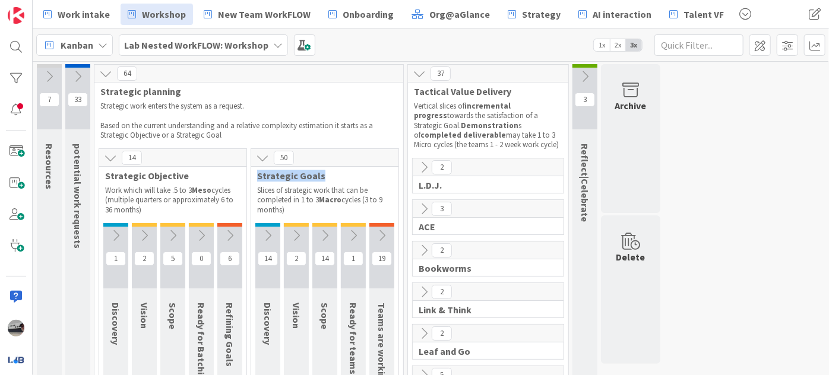
click at [230, 231] on icon at bounding box center [229, 235] width 13 height 13
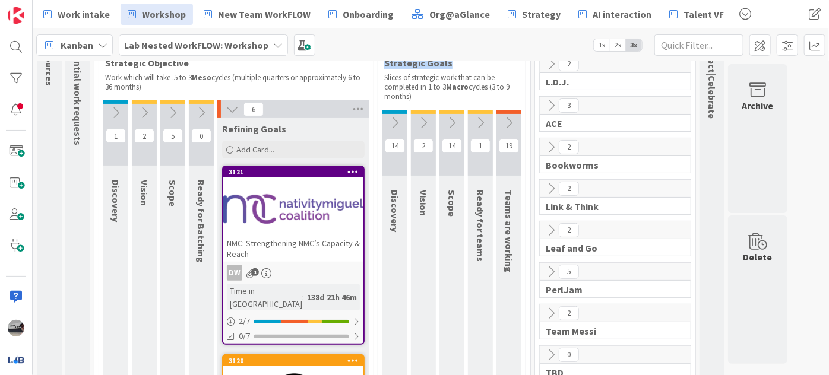
scroll to position [107, 0]
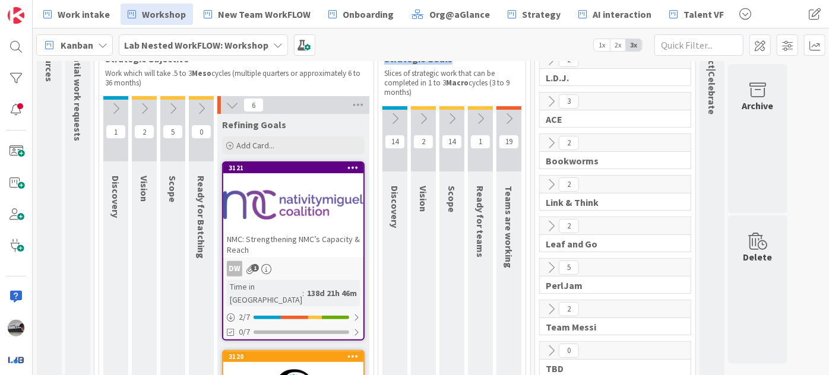
click at [296, 213] on div at bounding box center [293, 204] width 140 height 53
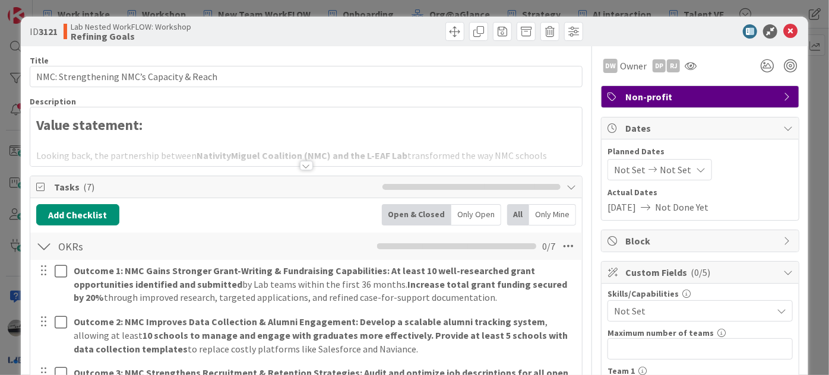
click at [302, 167] on div at bounding box center [306, 165] width 13 height 9
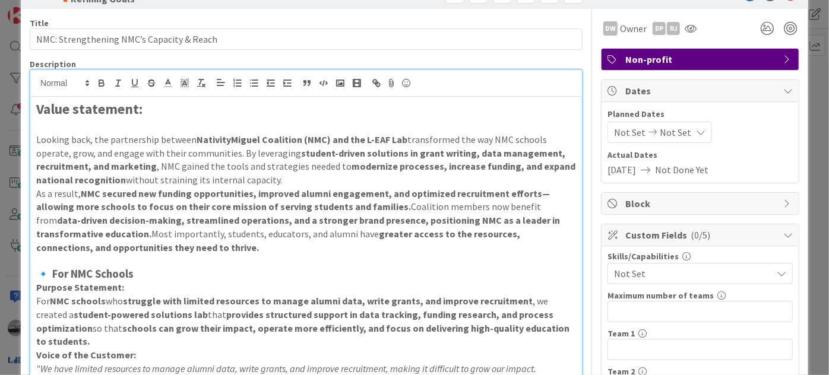
scroll to position [53, 0]
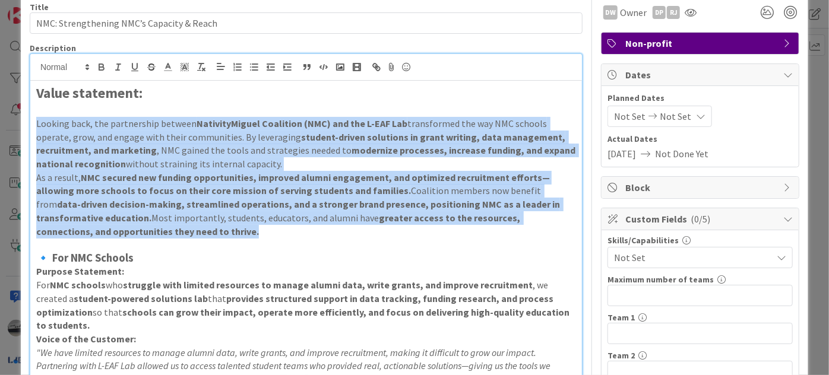
drag, startPoint x: 188, startPoint y: 230, endPoint x: 19, endPoint y: 120, distance: 202.0
click at [19, 120] on div "ID 3121 Lab Nested WorkFLOW: Workshop Refining Goals Title 42 / 128 NMC: Streng…" at bounding box center [414, 187] width 829 height 375
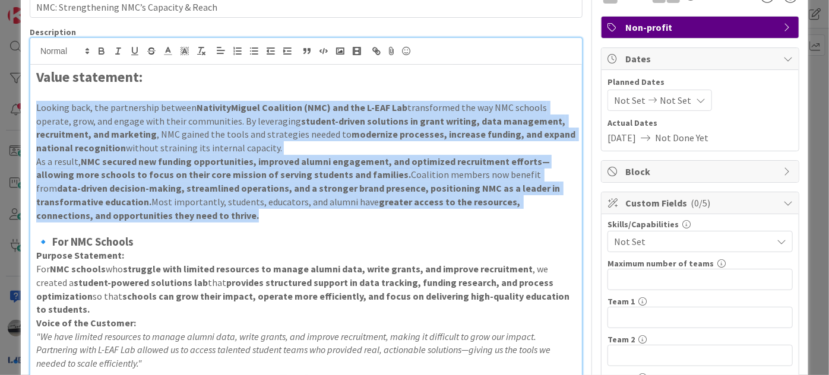
scroll to position [0, 0]
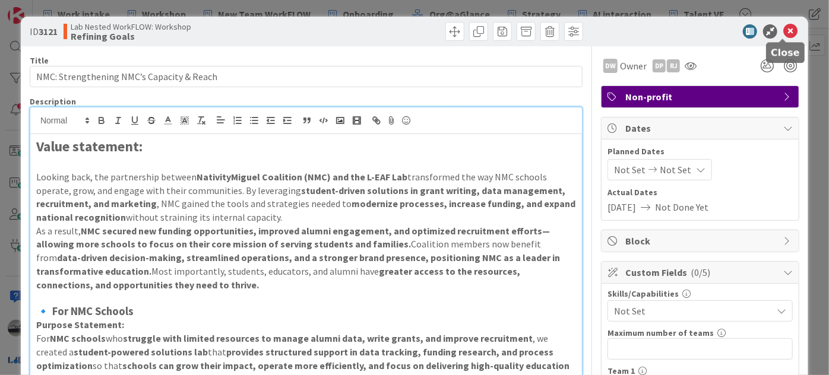
click at [783, 30] on icon at bounding box center [790, 31] width 14 height 14
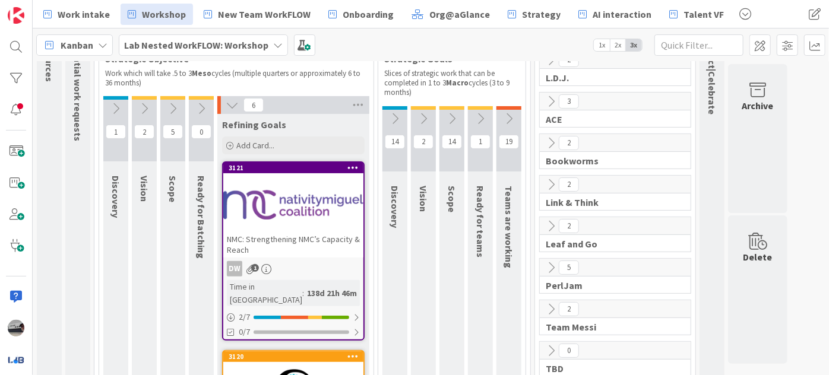
click at [231, 101] on icon at bounding box center [232, 105] width 13 height 13
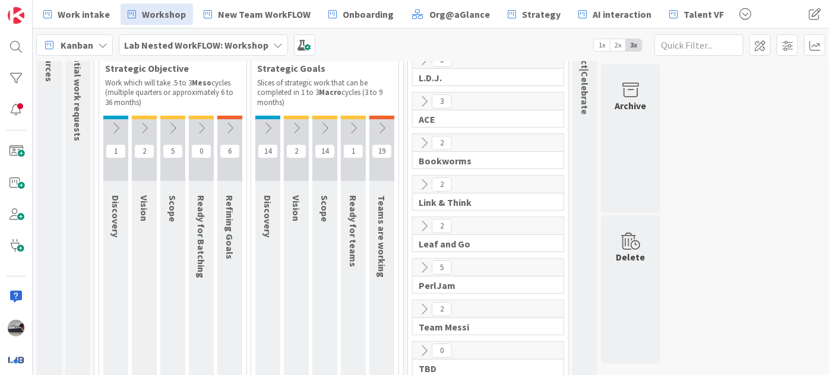
click at [353, 126] on icon at bounding box center [353, 128] width 13 height 13
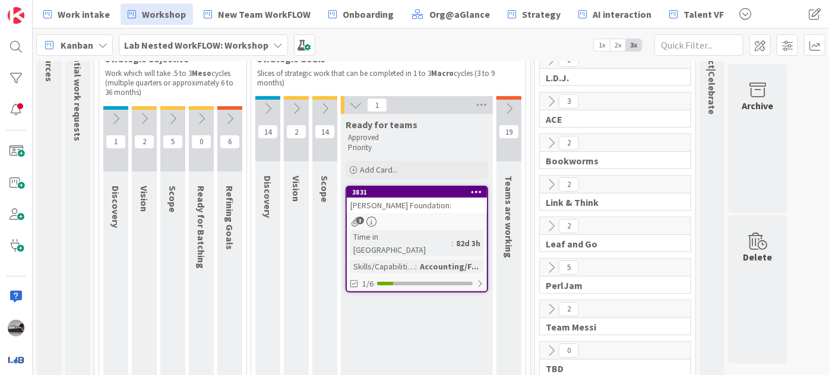
click at [509, 102] on icon at bounding box center [508, 108] width 13 height 13
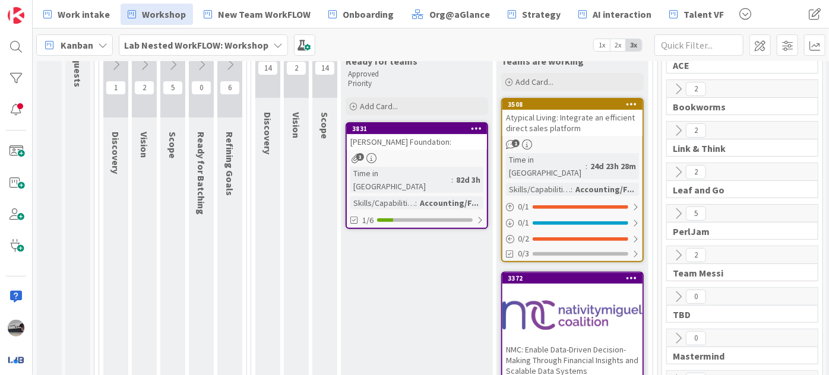
scroll to position [215, 0]
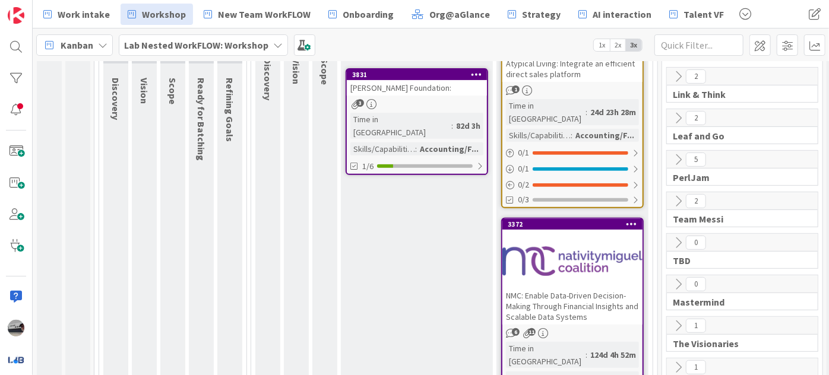
click at [570, 292] on div "NMC: Enable Data-Driven Decision-Making Through Financial Insights and Scalable…" at bounding box center [572, 306] width 140 height 37
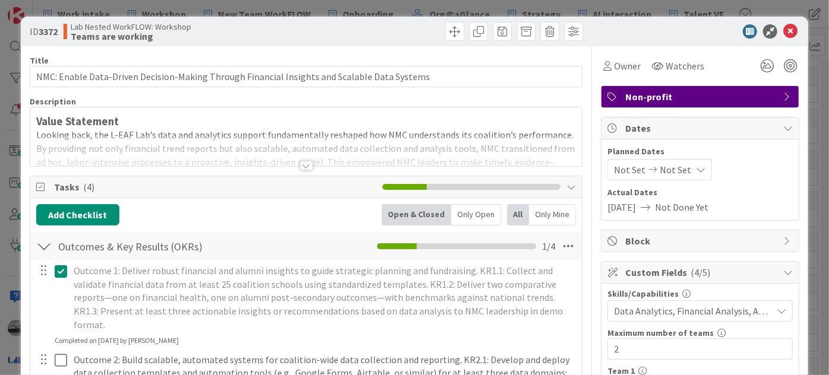
click at [305, 169] on div at bounding box center [306, 165] width 13 height 9
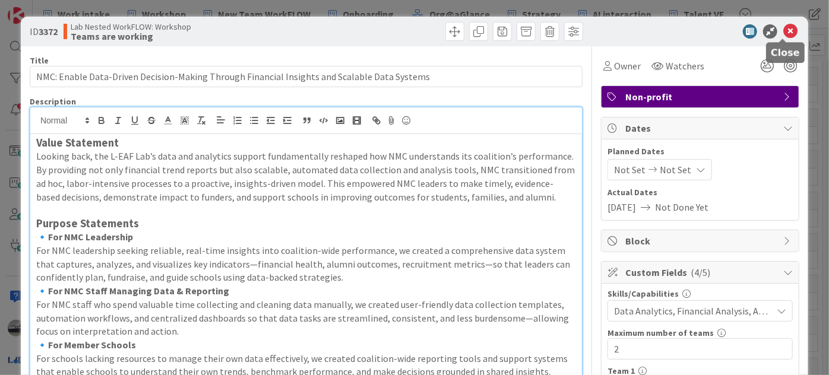
click at [783, 33] on icon at bounding box center [790, 31] width 14 height 14
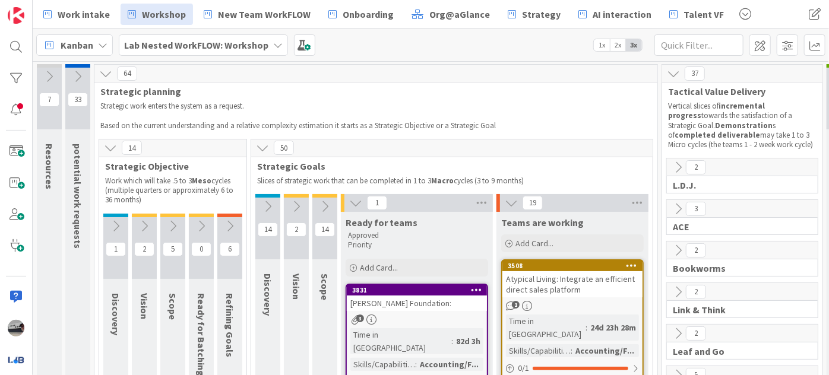
click at [507, 207] on icon at bounding box center [510, 202] width 13 height 13
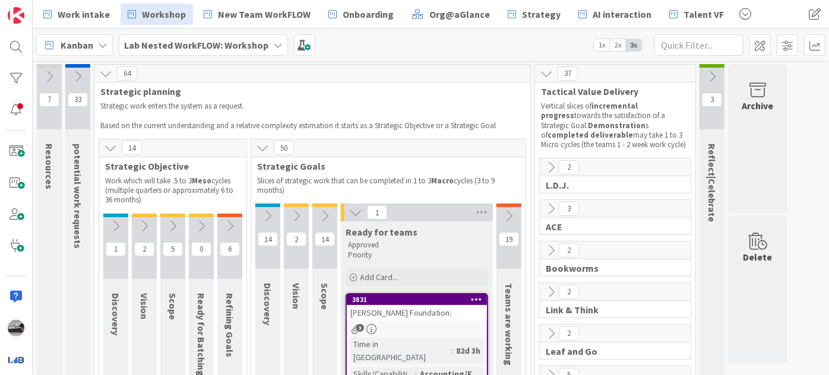
click at [354, 215] on icon at bounding box center [355, 212] width 13 height 13
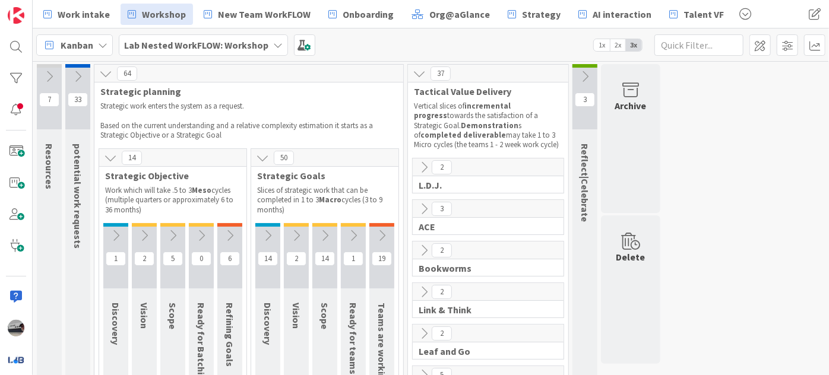
click at [387, 234] on icon at bounding box center [381, 235] width 13 height 13
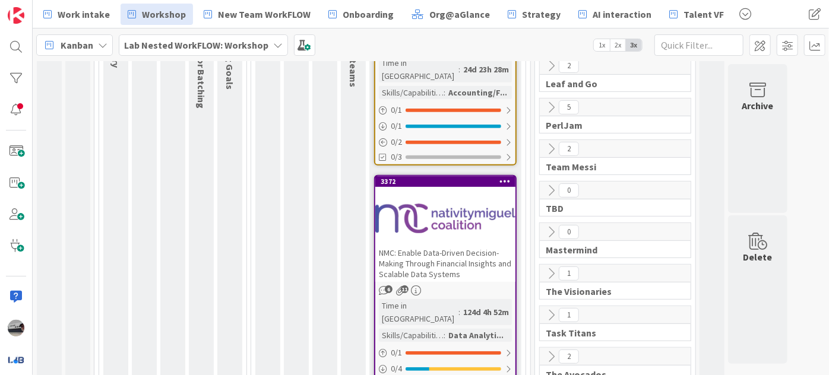
scroll to position [323, 0]
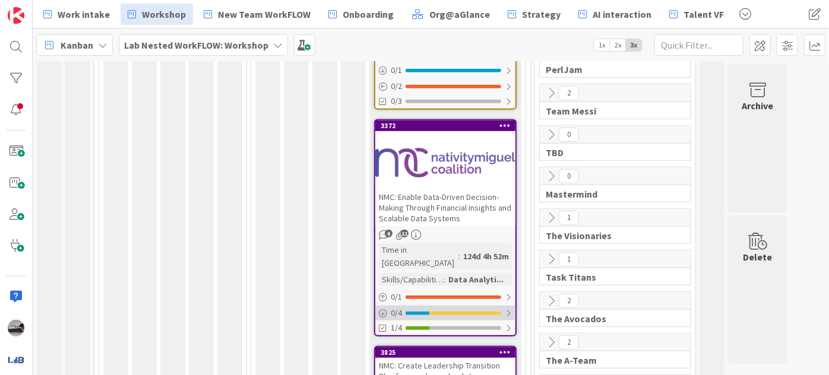
click at [507, 309] on div at bounding box center [507, 313] width 7 height 9
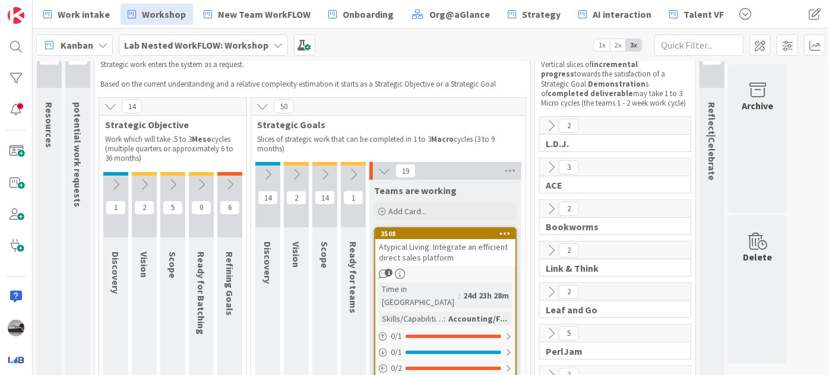
scroll to position [0, 0]
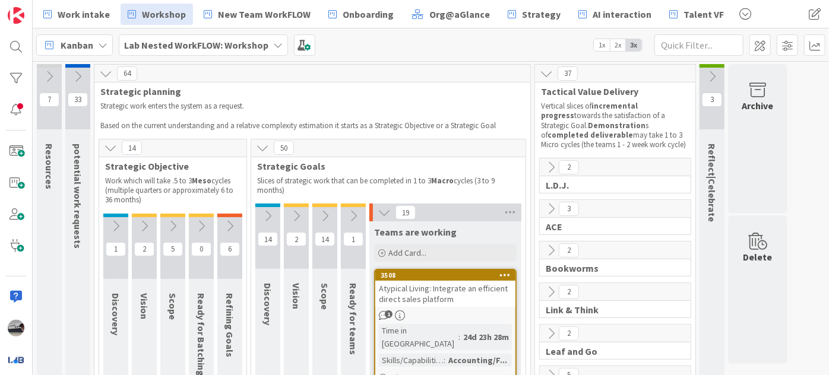
click at [555, 163] on icon at bounding box center [550, 167] width 13 height 13
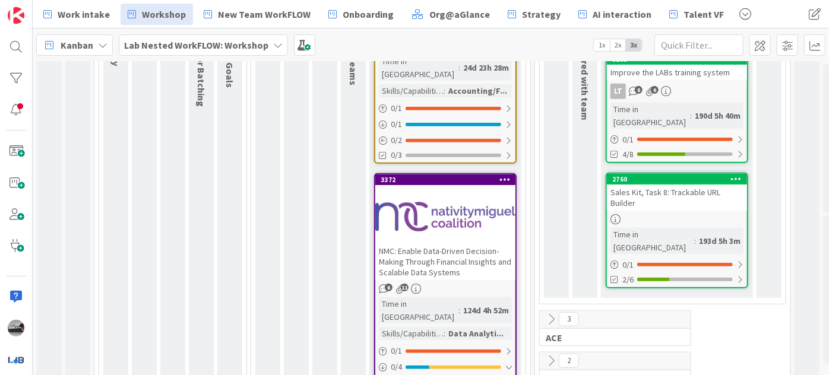
scroll to position [486, 0]
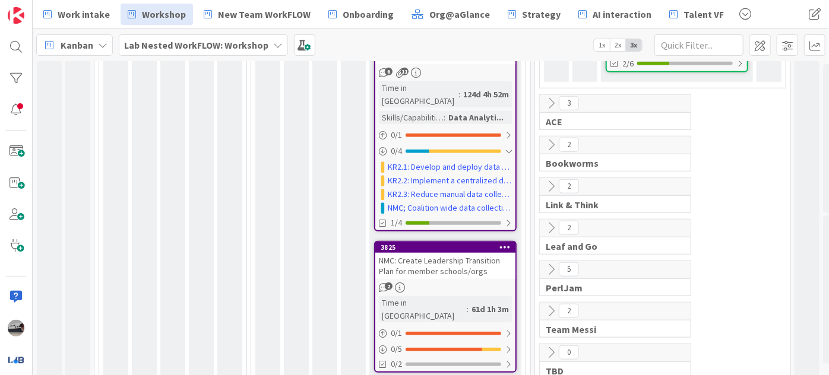
click at [548, 180] on icon at bounding box center [550, 186] width 13 height 13
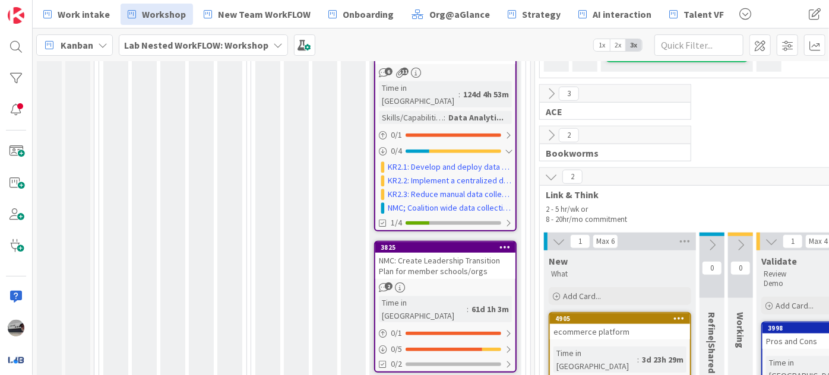
click at [548, 170] on icon at bounding box center [550, 176] width 13 height 13
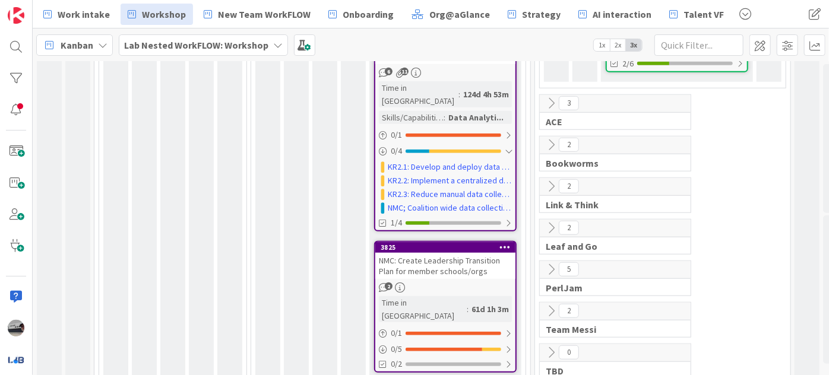
click at [544, 221] on icon at bounding box center [550, 227] width 13 height 13
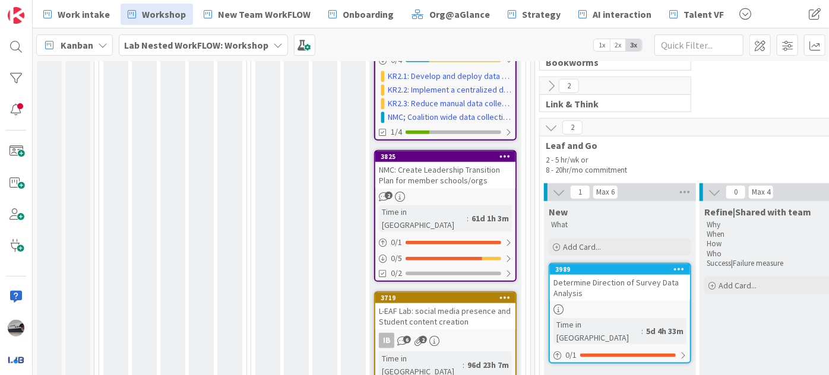
scroll to position [594, 0]
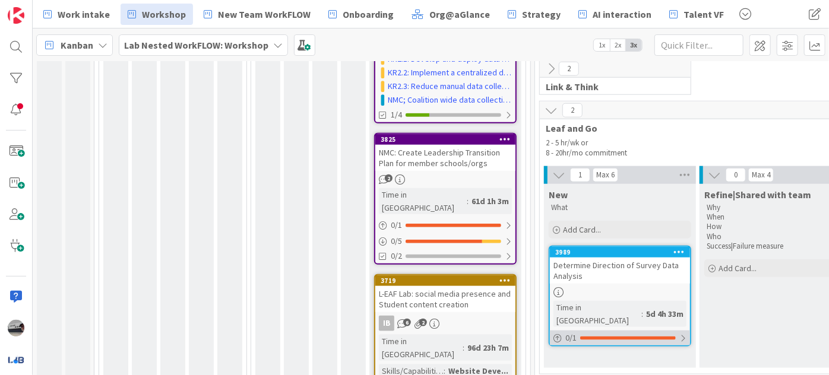
click at [683, 334] on div at bounding box center [682, 338] width 7 height 9
click at [682, 334] on div at bounding box center [682, 338] width 7 height 9
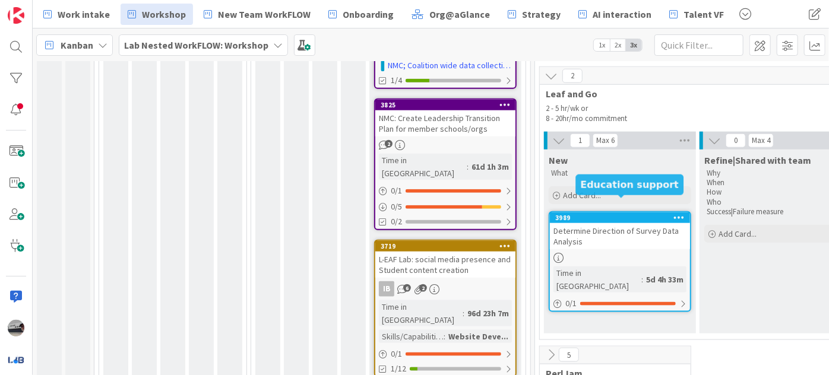
scroll to position [647, 0]
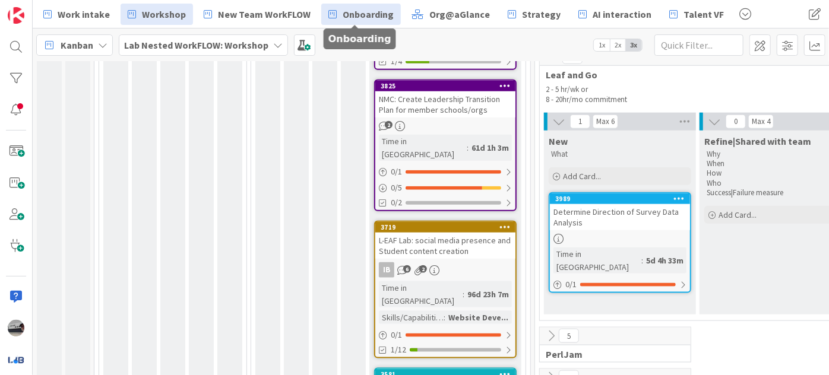
click at [380, 14] on span "Onboarding" at bounding box center [367, 14] width 51 height 14
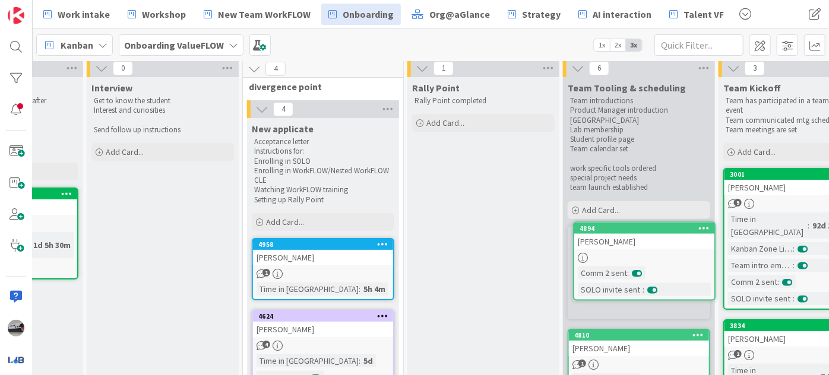
scroll to position [8, 166]
